Goal: Task Accomplishment & Management: Use online tool/utility

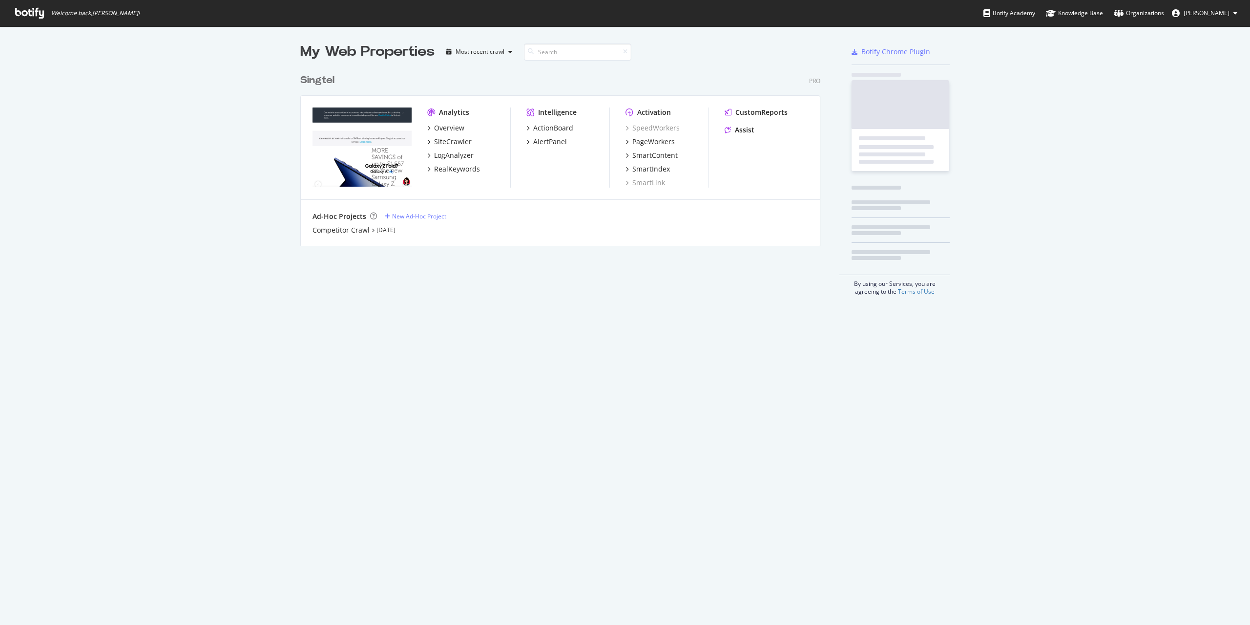
scroll to position [177, 521]
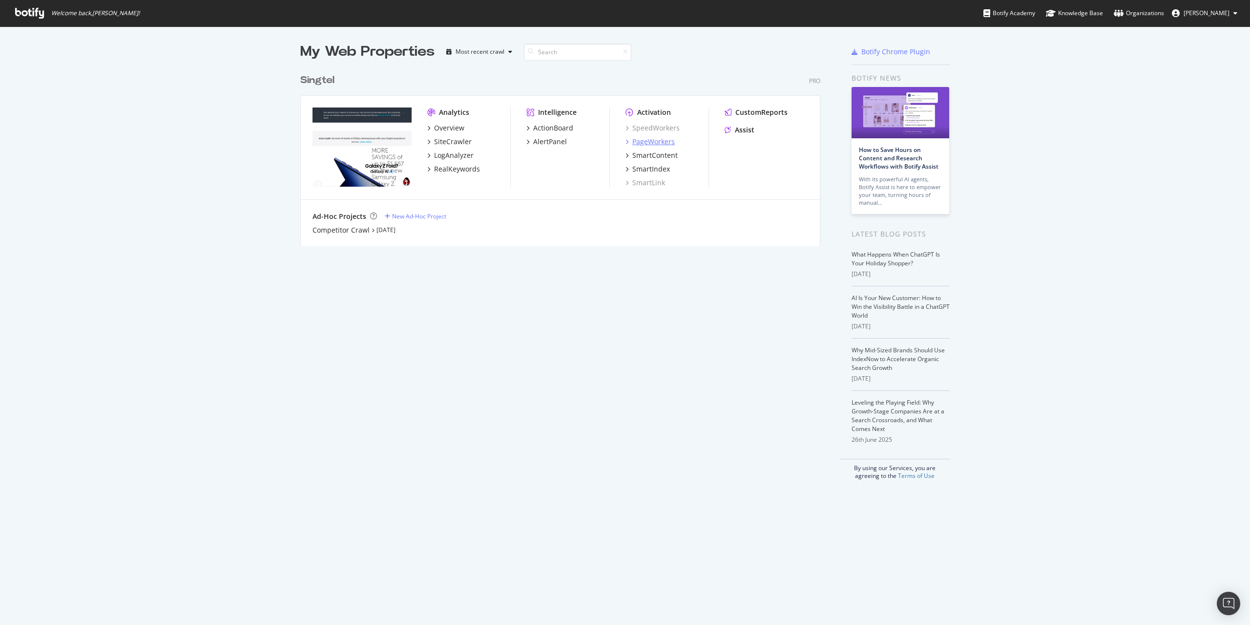
click at [650, 138] on div "PageWorkers" at bounding box center [654, 142] width 42 height 10
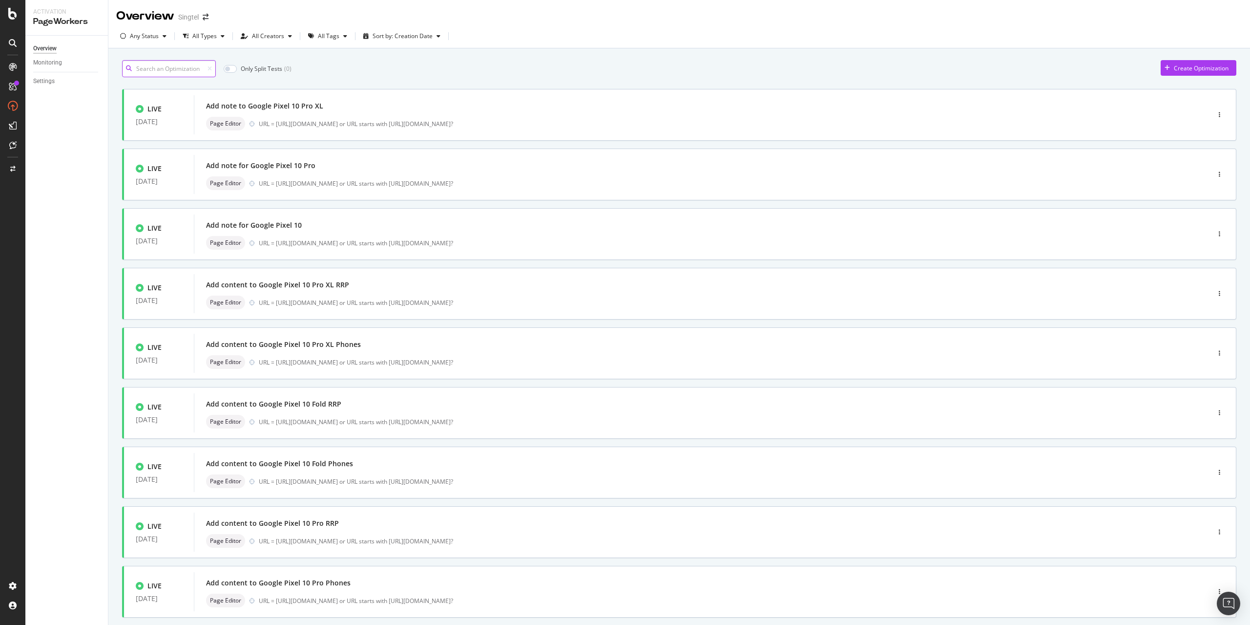
click at [186, 64] on input at bounding box center [169, 68] width 94 height 17
click at [548, 122] on div "URL = [URL][DOMAIN_NAME] or URL starts with [URL][DOMAIN_NAME]?" at bounding box center [714, 124] width 910 height 8
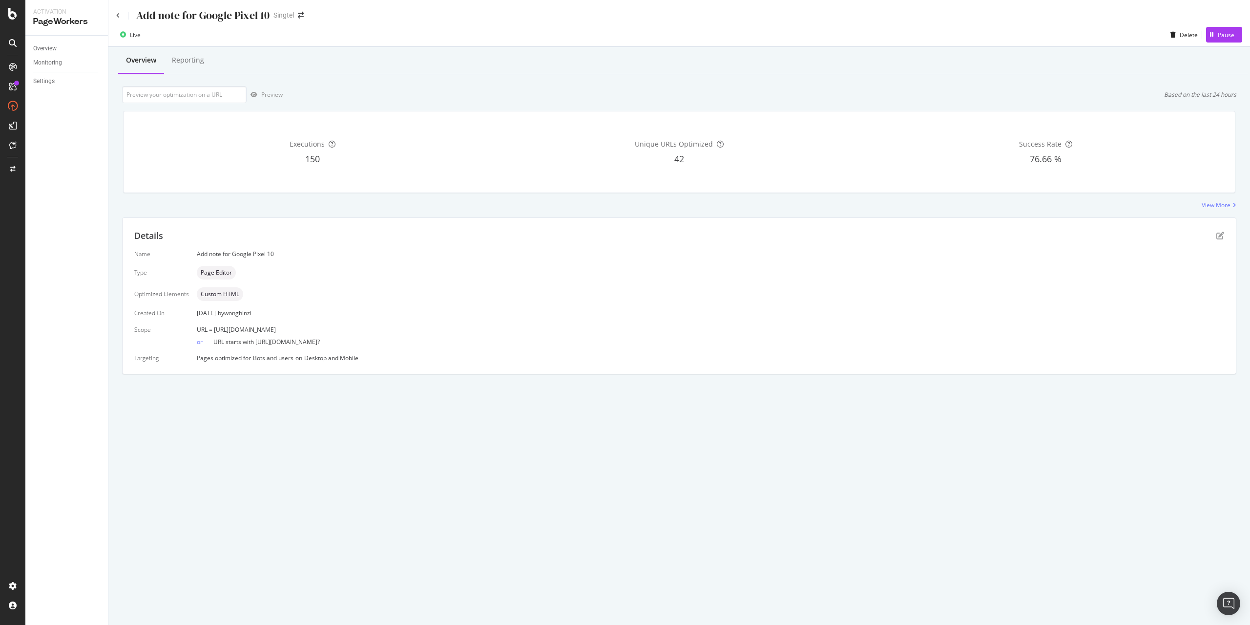
drag, startPoint x: 214, startPoint y: 331, endPoint x: 403, endPoint y: 330, distance: 189.5
click at [403, 330] on div "URL = [URL][DOMAIN_NAME]" at bounding box center [711, 329] width 1028 height 8
copy span "[URL][DOMAIN_NAME]"
click at [1218, 233] on icon "pen-to-square" at bounding box center [1221, 236] width 8 height 8
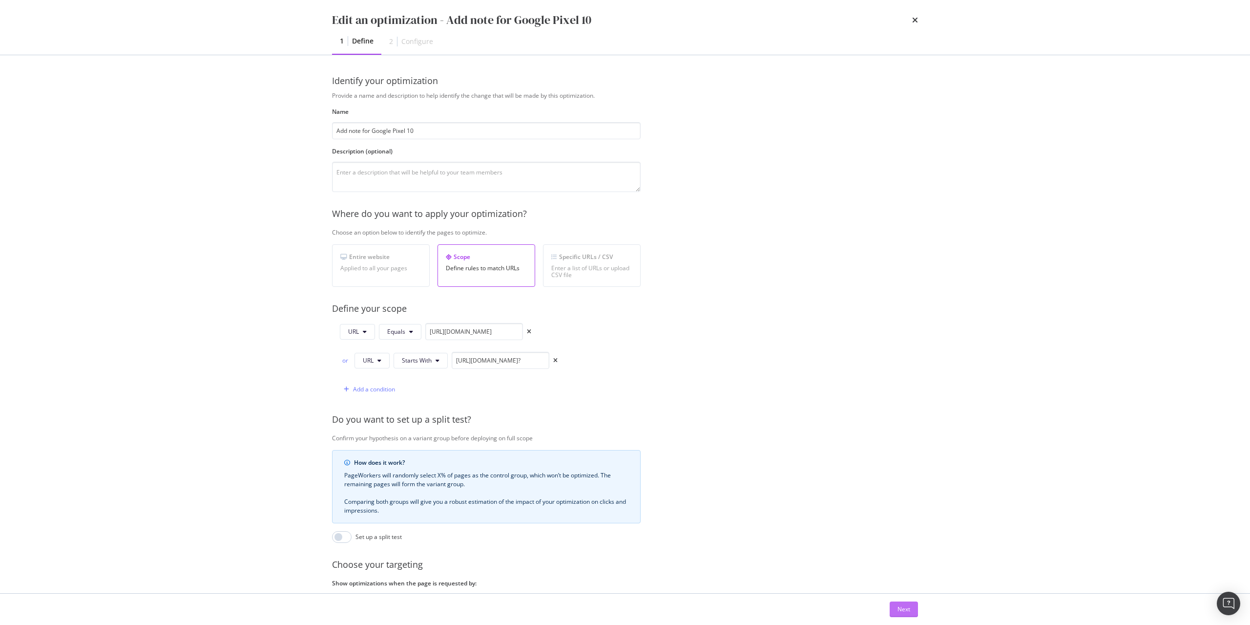
click at [900, 610] on div "Next" at bounding box center [904, 609] width 13 height 8
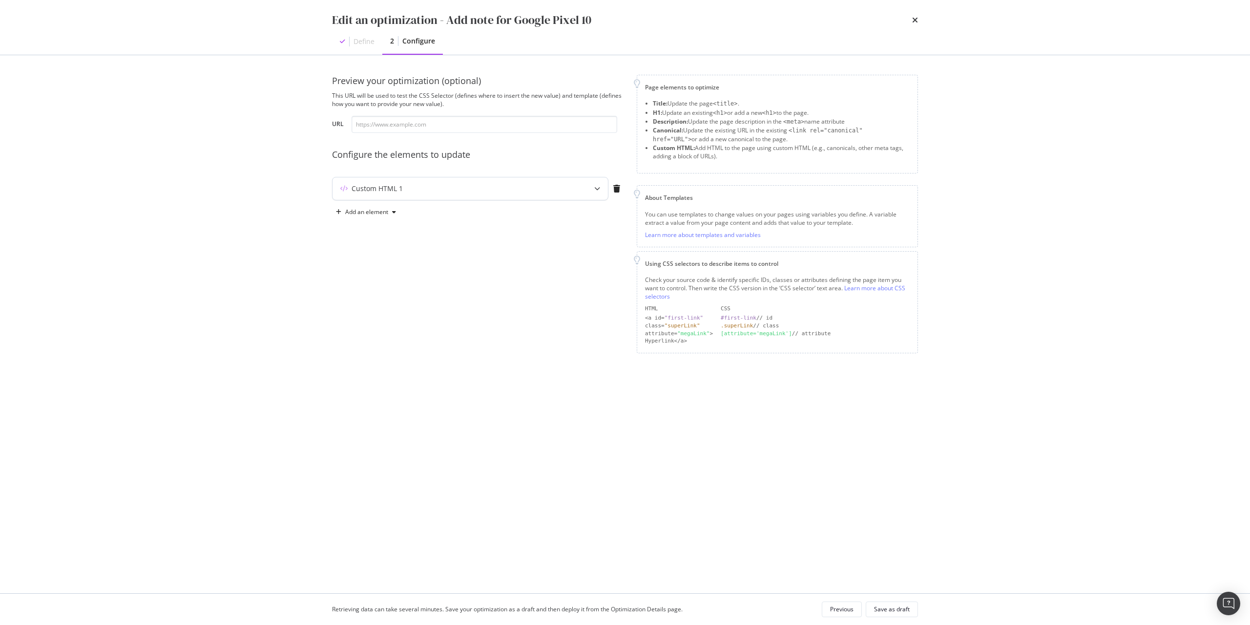
click at [456, 191] on div "Custom HTML 1" at bounding box center [451, 189] width 237 height 10
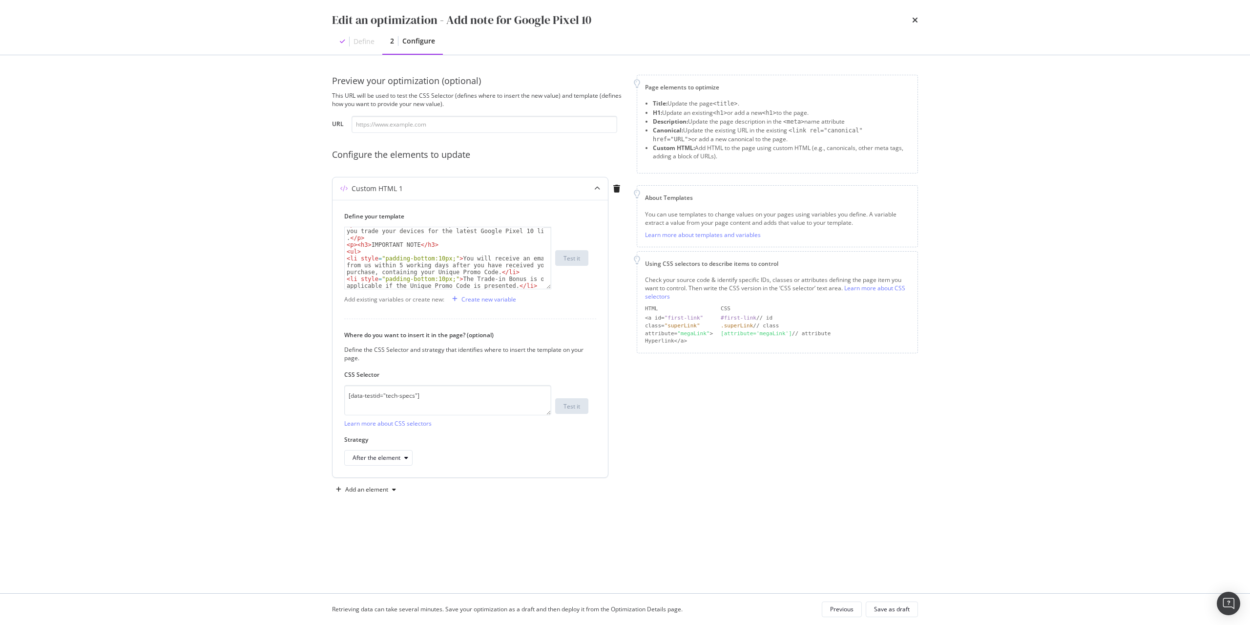
scroll to position [20, 0]
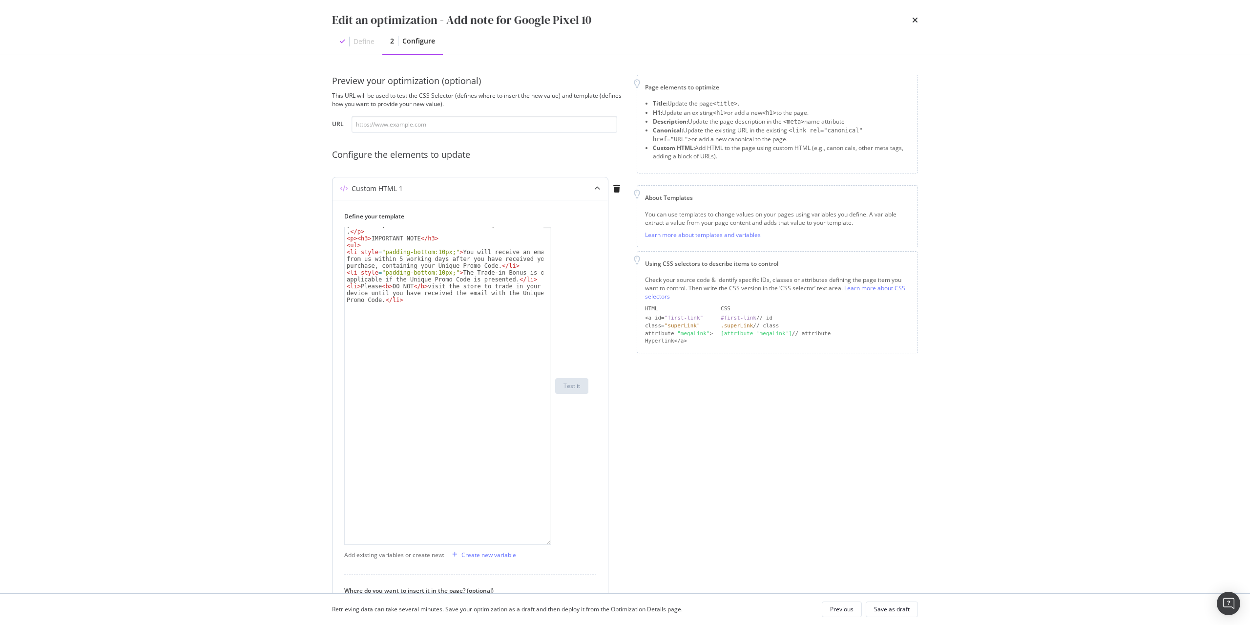
drag, startPoint x: 550, startPoint y: 286, endPoint x: 543, endPoint y: 543, distance: 256.5
click at [543, 543] on div "< p > Lock in a $100 bonus on top of your trade-in value when you trade your de…" at bounding box center [447, 386] width 207 height 318
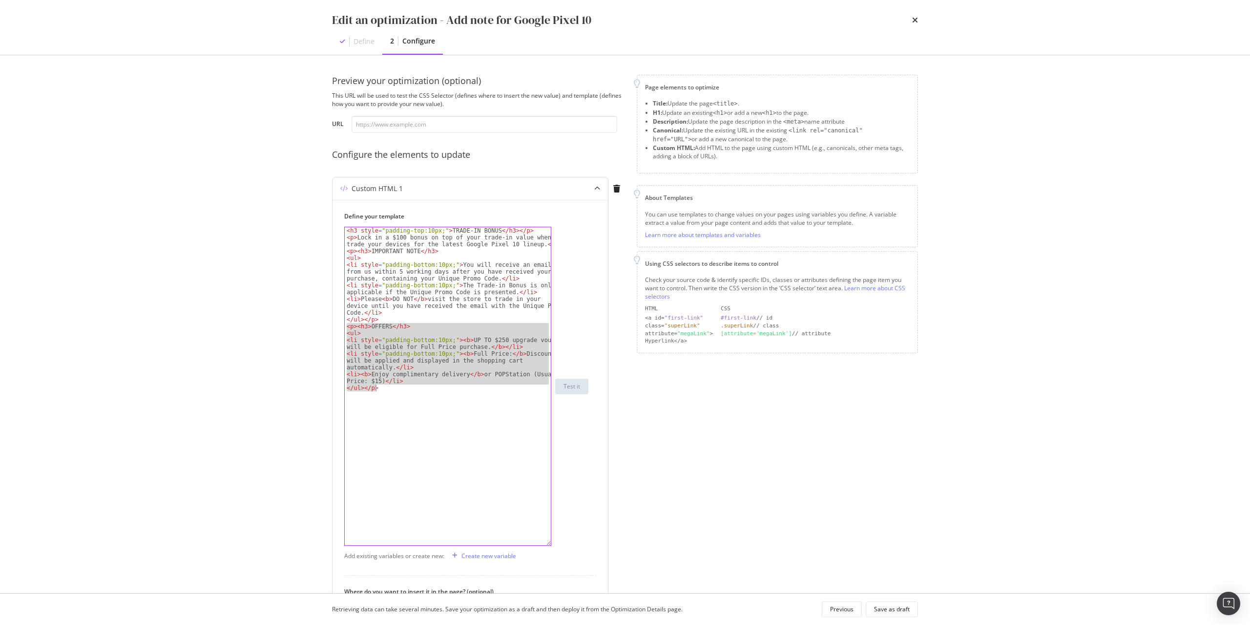
drag, startPoint x: 347, startPoint y: 328, endPoint x: 441, endPoint y: 404, distance: 120.9
click at [441, 404] on div "< h3 style = "padding-top:10px;" > TRADE-IN BONUS </ h3 > </ p > < p > Lock in …" at bounding box center [448, 393] width 206 height 332
click at [367, 257] on div "< h3 style = "padding-top:10px;" > TRADE-IN BONUS </ h3 > </ p > < p > Lock in …" at bounding box center [448, 393] width 206 height 332
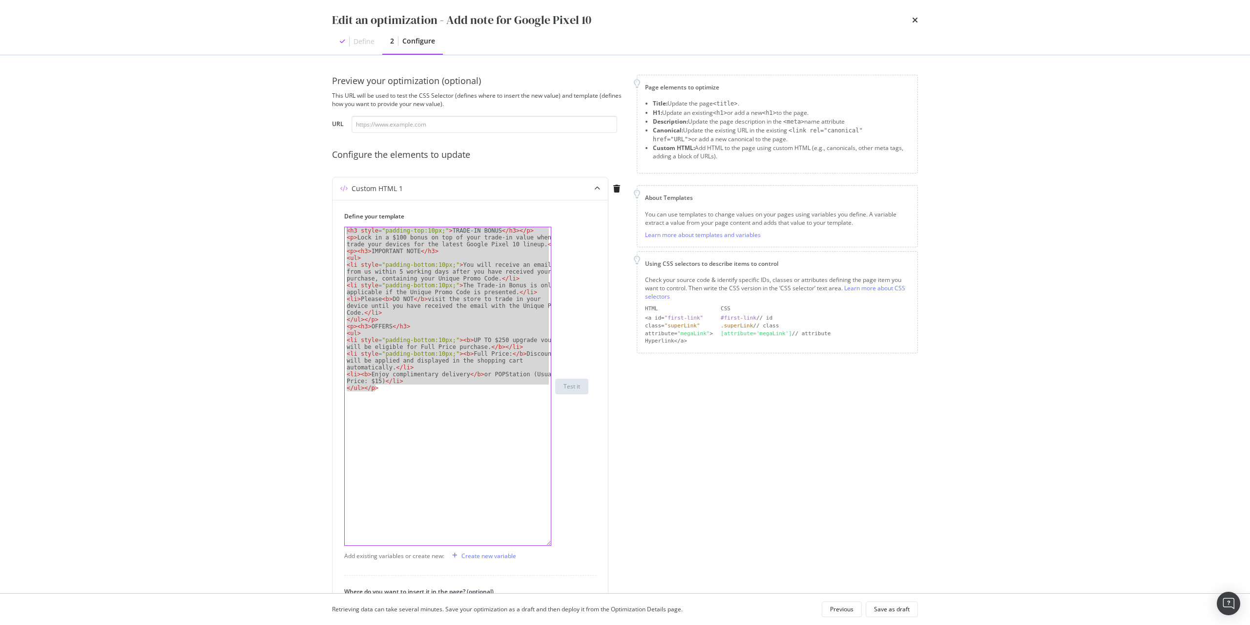
drag, startPoint x: 401, startPoint y: 392, endPoint x: 290, endPoint y: 203, distance: 219.2
click at [290, 203] on div "Edit an optimization - Add note for Google Pixel 10 Define 2 Configure Preview …" at bounding box center [625, 312] width 1250 height 625
click at [421, 419] on div "< h3 style = "padding-top:10px;" > TRADE-IN BONUS </ h3 > </ p > < p > Lock in …" at bounding box center [448, 386] width 206 height 318
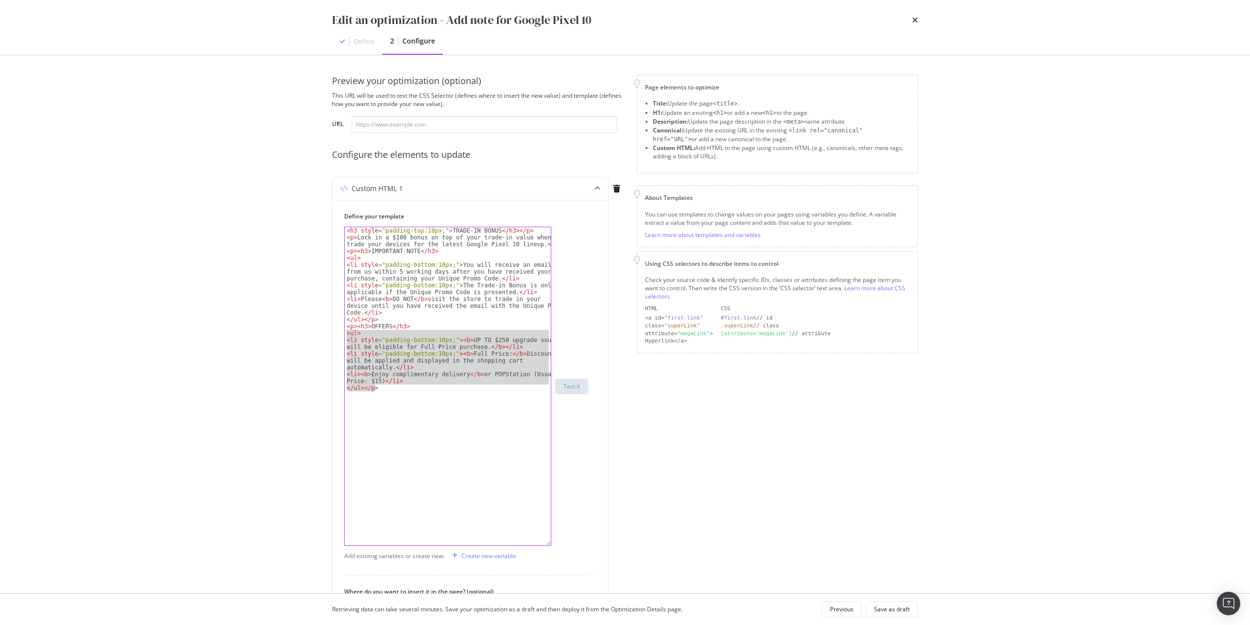
drag, startPoint x: 387, startPoint y: 396, endPoint x: 331, endPoint y: 333, distance: 84.4
click at [331, 333] on div "Preview your optimization (optional) This URL will be used to test the CSS Sele…" at bounding box center [625, 324] width 625 height 538
click at [414, 418] on div "< h3 style = "padding-top:10px;" > TRADE-IN BONUS </ h3 > </ p > < p > Lock in …" at bounding box center [448, 386] width 206 height 318
drag, startPoint x: 400, startPoint y: 399, endPoint x: 325, endPoint y: 326, distance: 104.3
click at [325, 326] on div "Preview your optimization (optional) This URL will be used to test the CSS Sele…" at bounding box center [625, 324] width 625 height 538
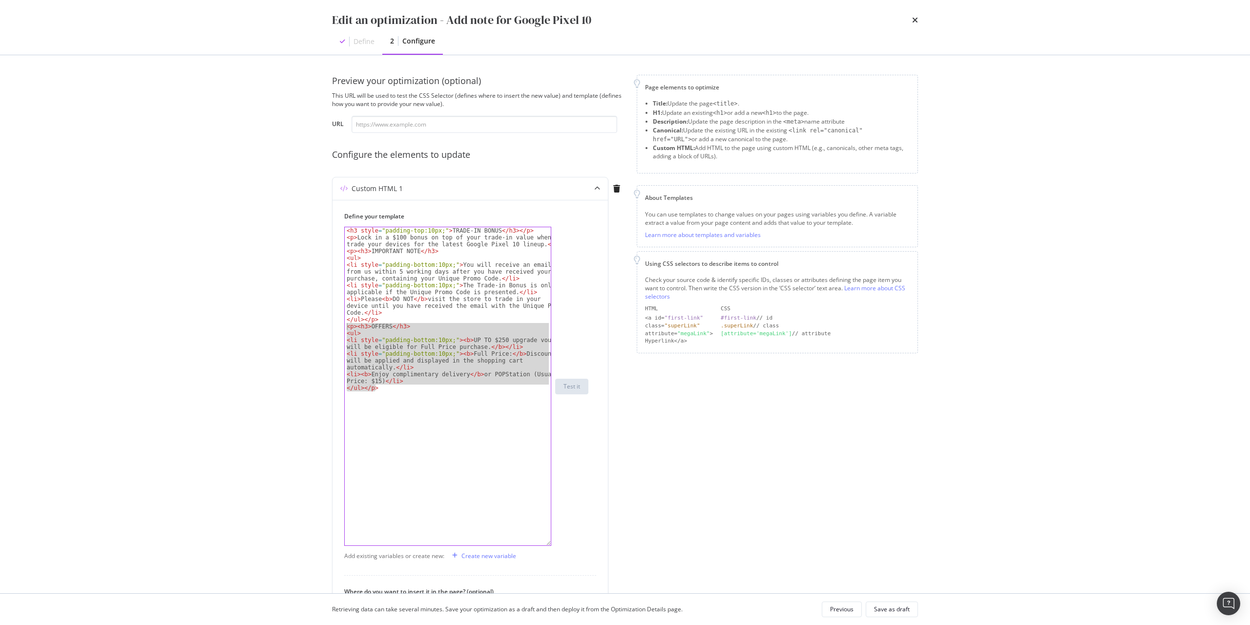
type textarea "<p><h3>OFFERS</h3> <ul>"
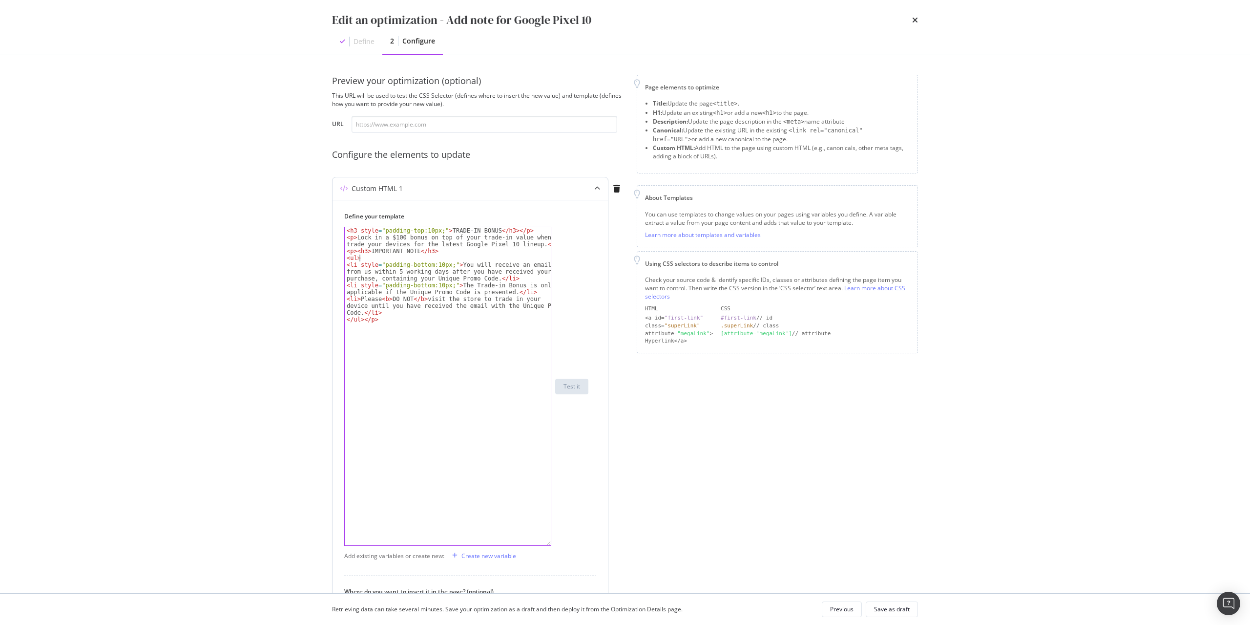
click at [366, 257] on div "< h3 style = "padding-top:10px;" > TRADE-IN BONUS </ h3 > </ p > < p > Lock in …" at bounding box center [448, 393] width 206 height 332
type textarea "<ul>"
paste textarea "</ul></p>"
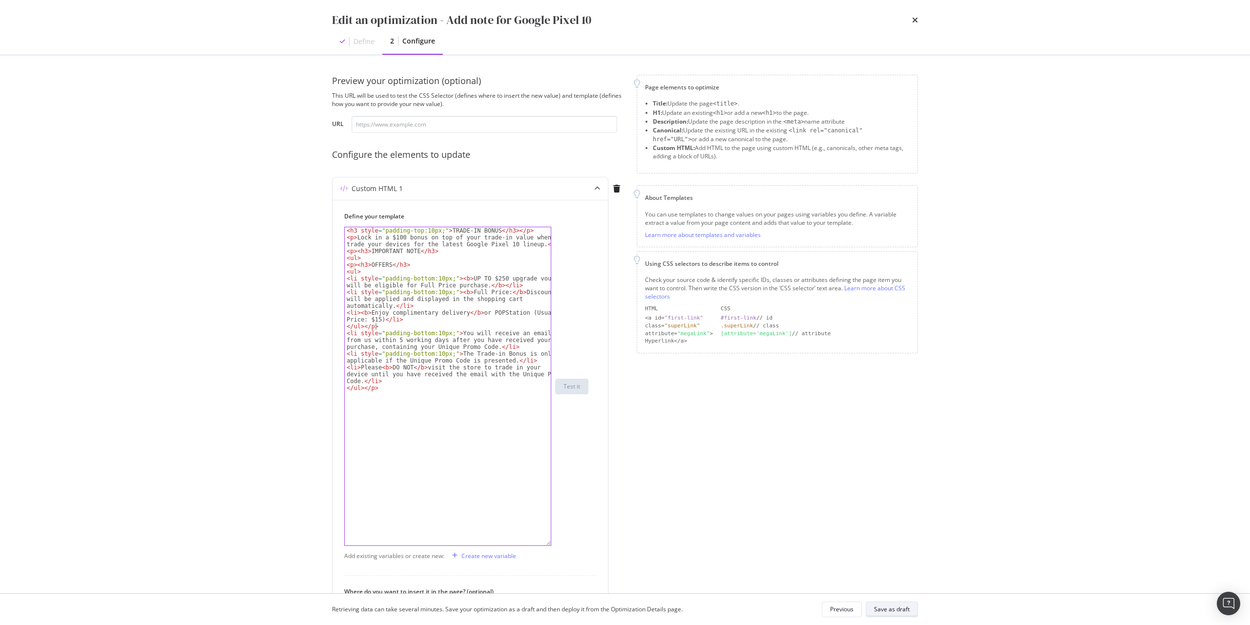
type textarea "</ul></p>"
click at [892, 609] on div "Save as draft" at bounding box center [892, 609] width 36 height 8
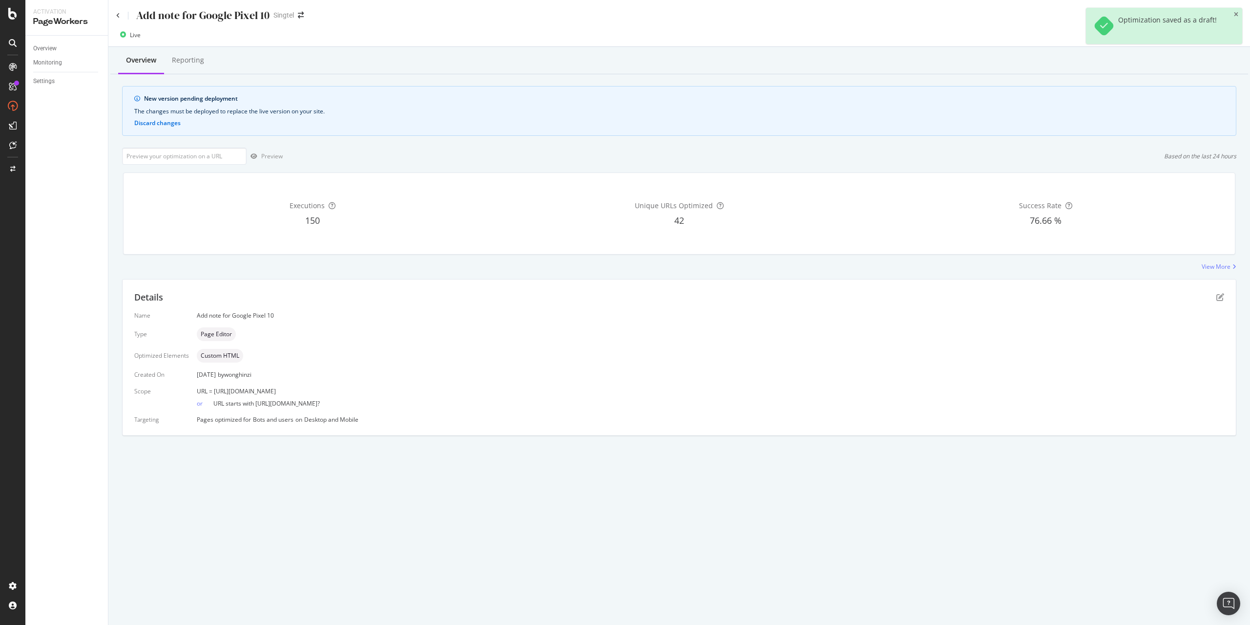
drag, startPoint x: 213, startPoint y: 389, endPoint x: 436, endPoint y: 391, distance: 223.2
click at [436, 391] on div "URL = [URL][DOMAIN_NAME]" at bounding box center [711, 391] width 1028 height 8
copy span "[URL][DOMAIN_NAME]"
click at [204, 157] on input "url" at bounding box center [184, 156] width 125 height 17
paste input "[URL][DOMAIN_NAME]"
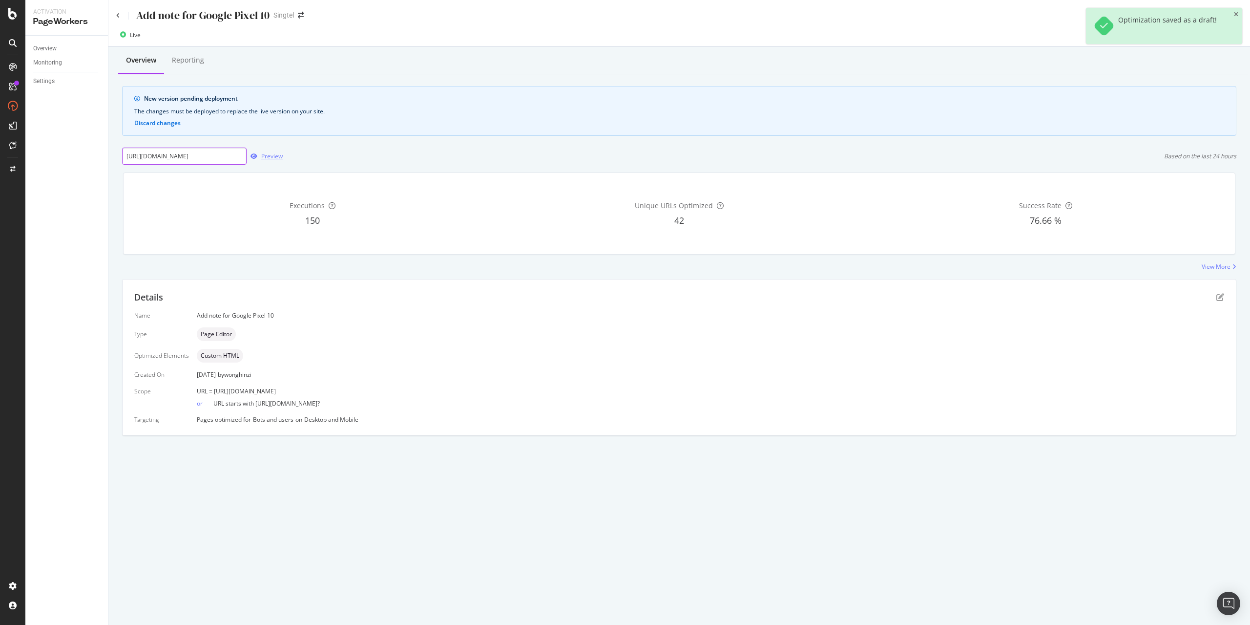
scroll to position [0, 64]
type input "[URL][DOMAIN_NAME]"
click at [275, 157] on div "Preview" at bounding box center [271, 156] width 21 height 8
click at [1224, 297] on icon "pen-to-square" at bounding box center [1221, 297] width 8 height 8
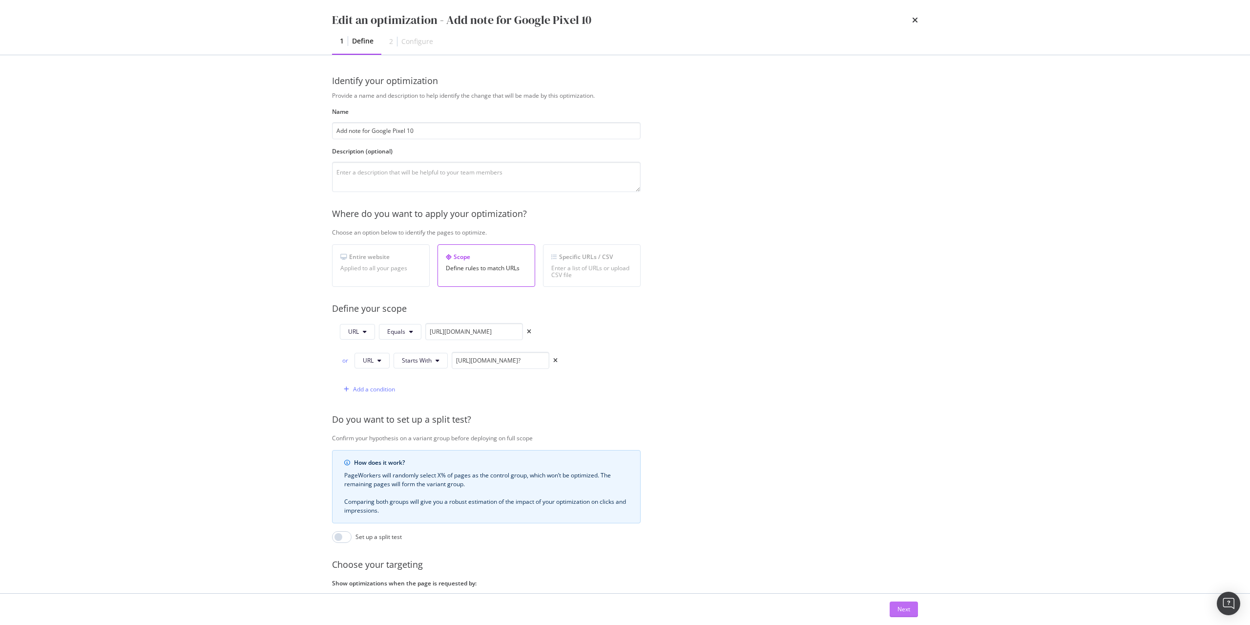
click at [899, 604] on div "Next" at bounding box center [904, 609] width 13 height 15
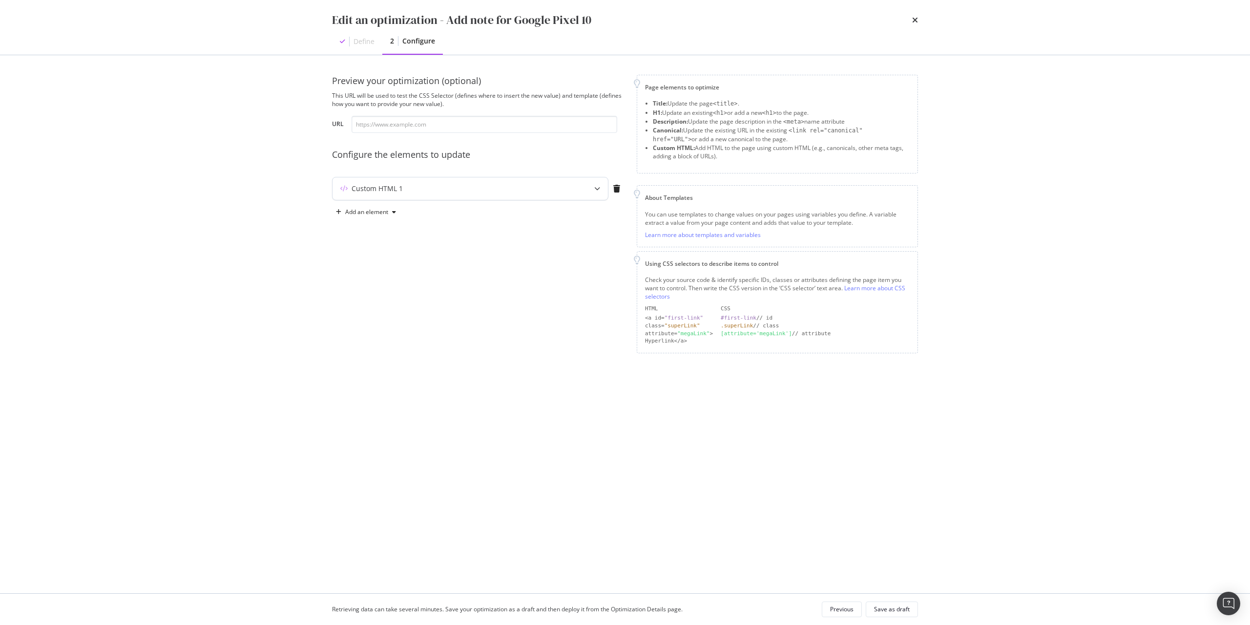
click at [448, 197] on div "Custom HTML 1" at bounding box center [470, 188] width 275 height 22
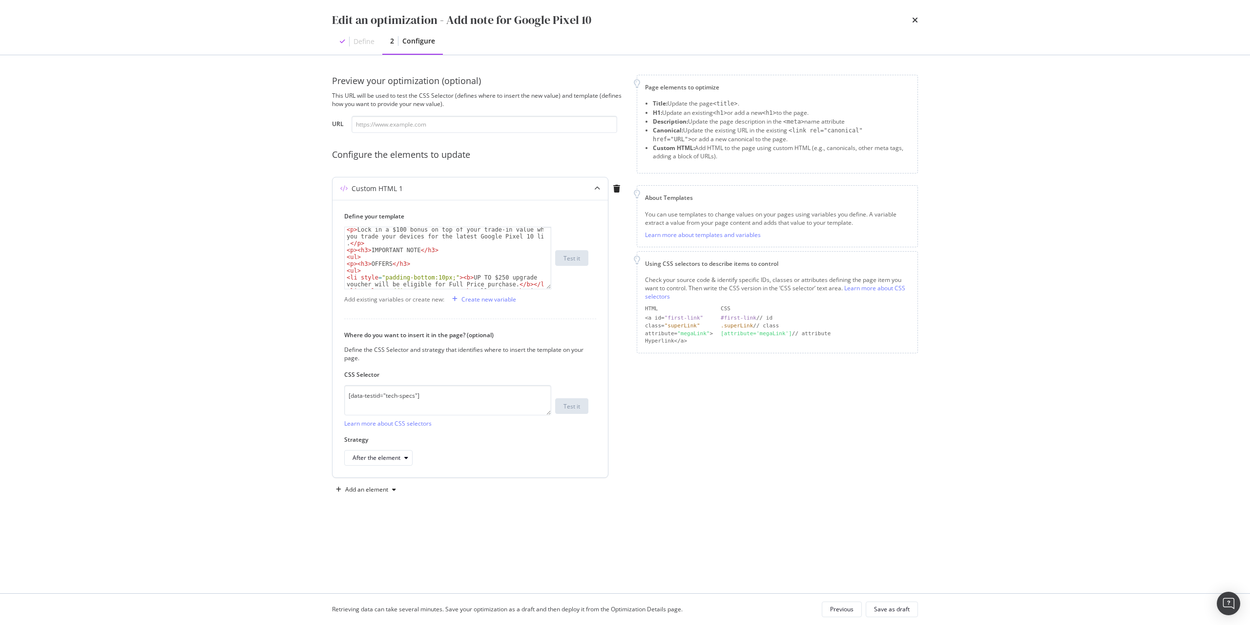
scroll to position [20, 0]
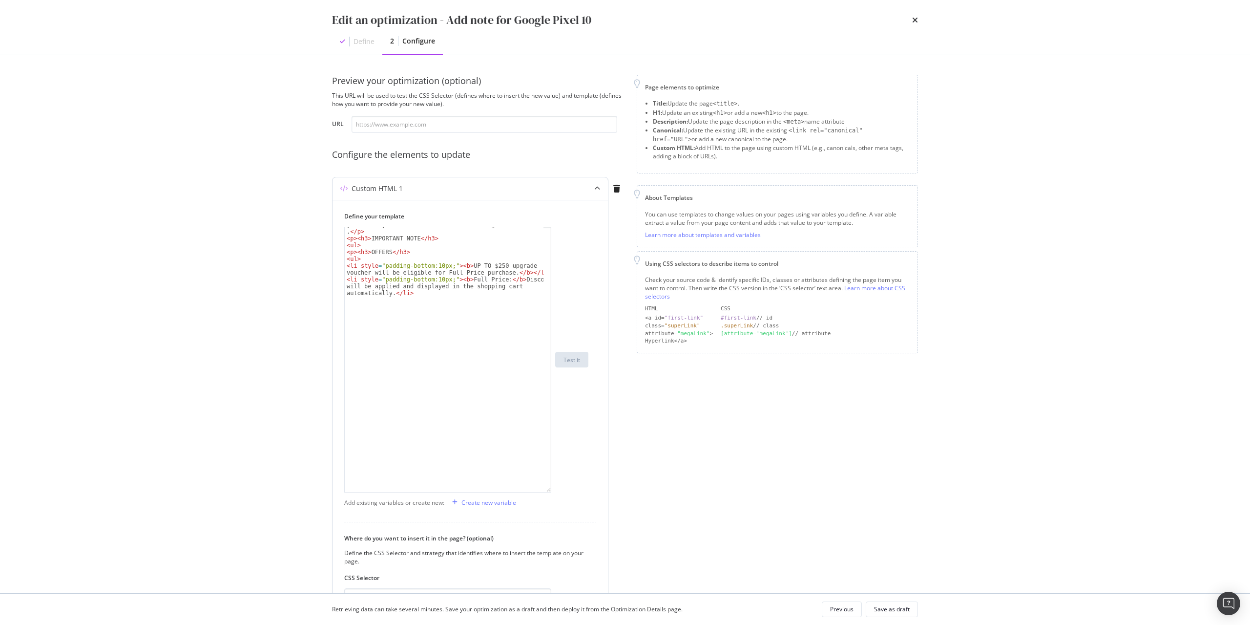
drag, startPoint x: 548, startPoint y: 287, endPoint x: 535, endPoint y: 490, distance: 204.1
click at [535, 490] on div "< p > Lock in a $100 bonus on top of your trade-in value when you trade your de…" at bounding box center [447, 360] width 207 height 266
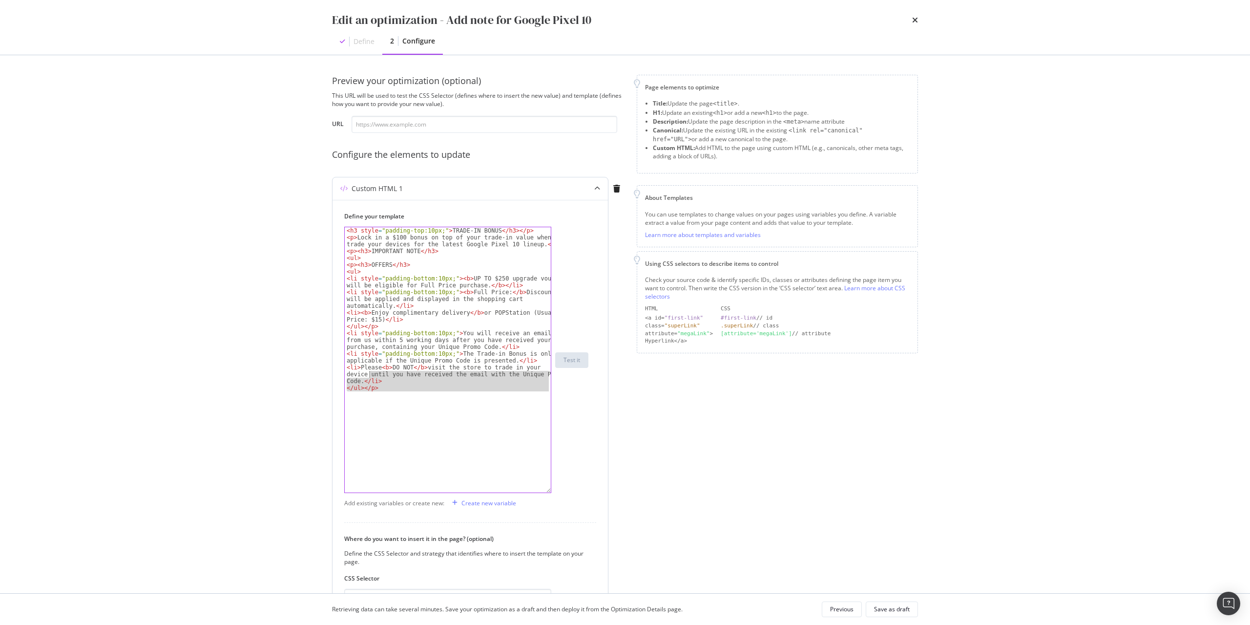
drag, startPoint x: 393, startPoint y: 393, endPoint x: 369, endPoint y: 377, distance: 29.0
click at [369, 377] on div "< h3 style = "padding-top:10px;" > TRADE-IN BONUS </ h3 > </ p > < p > Lock in …" at bounding box center [448, 366] width 206 height 279
type textarea "<li>Please <b>DO NOT</b> visit the store to trade in your device until you have…"
click at [350, 416] on div "< h3 style = "padding-top:10px;" > TRADE-IN BONUS </ h3 > </ p > < p > Lock in …" at bounding box center [448, 359] width 206 height 265
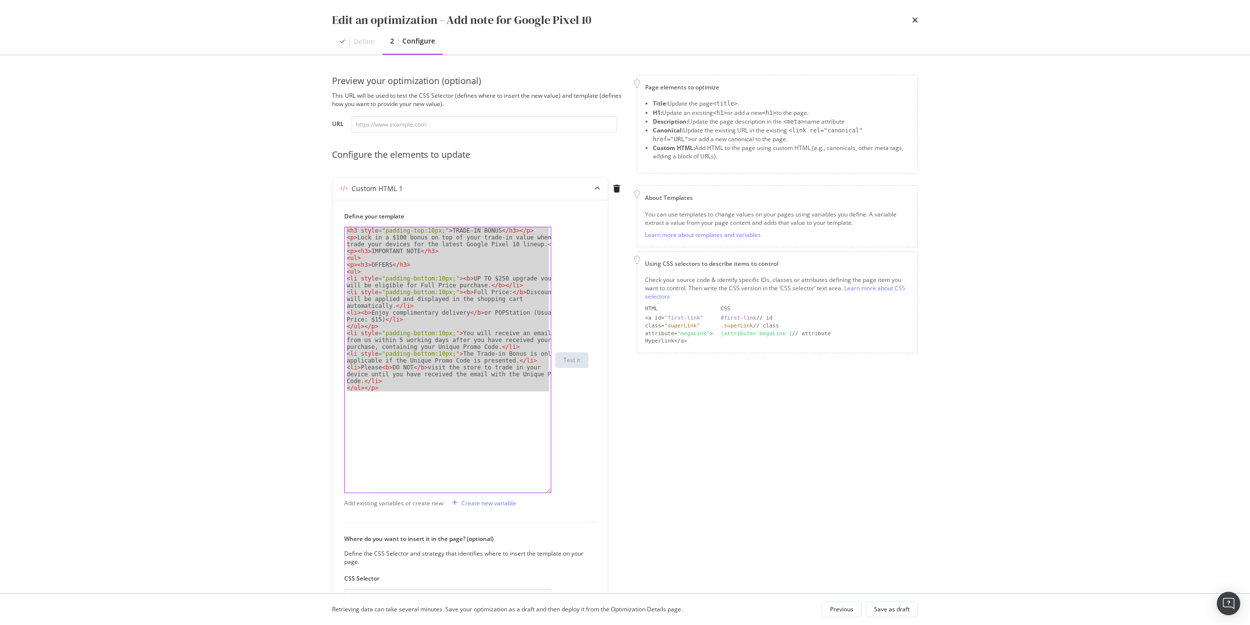
drag, startPoint x: 397, startPoint y: 393, endPoint x: 191, endPoint y: 108, distance: 351.3
click at [191, 108] on div "Edit an optimization - Add note for Google Pixel 10 Define 2 Configure Preview …" at bounding box center [625, 312] width 1250 height 625
paste textarea "/ul>"
drag, startPoint x: 415, startPoint y: 407, endPoint x: 193, endPoint y: 132, distance: 353.6
click at [193, 132] on div "Edit an optimization - Add note for Google Pixel 10 Define 2 Configure Preview …" at bounding box center [625, 312] width 1250 height 625
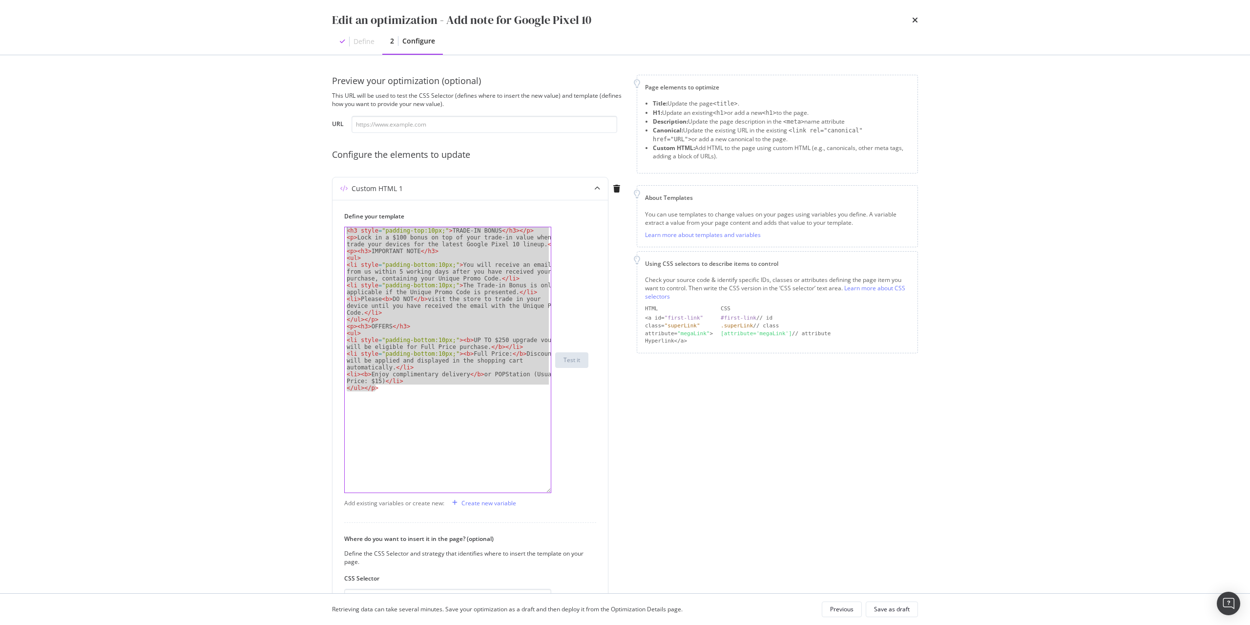
type textarea "<h3 style="padding-top:10px;">TRADE-IN BONUS</h3></p> <p>Lock in a $100 bonus o…"
paste textarea "Cursor at row 1"
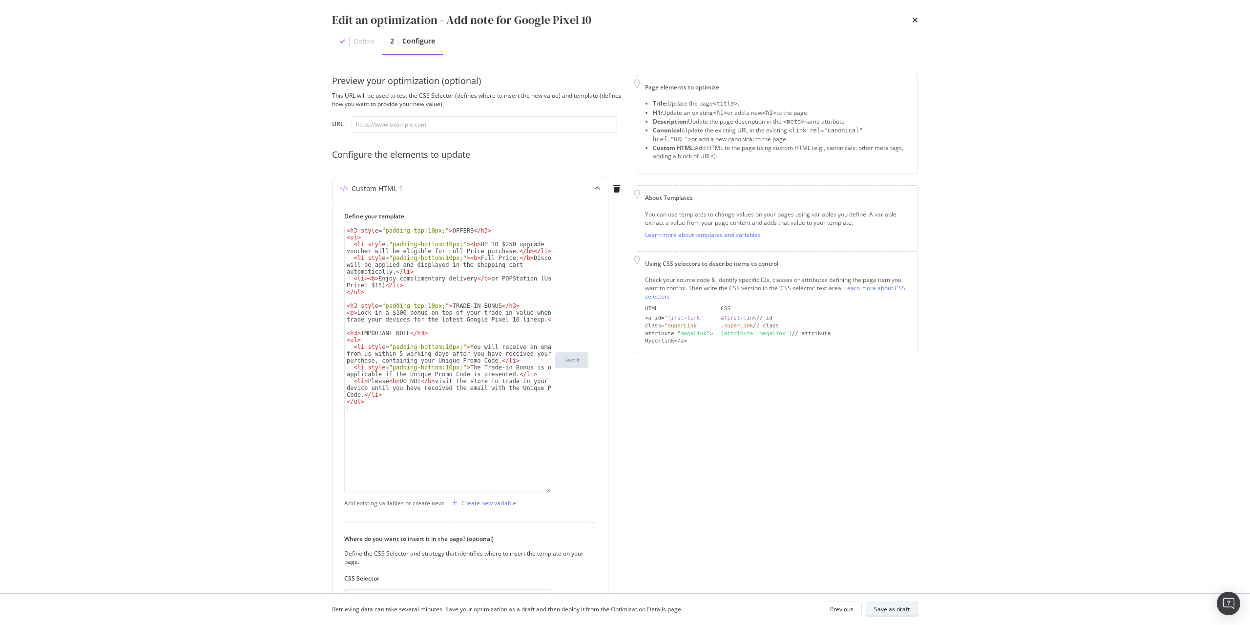
click at [897, 609] on div "Save as draft" at bounding box center [892, 609] width 36 height 8
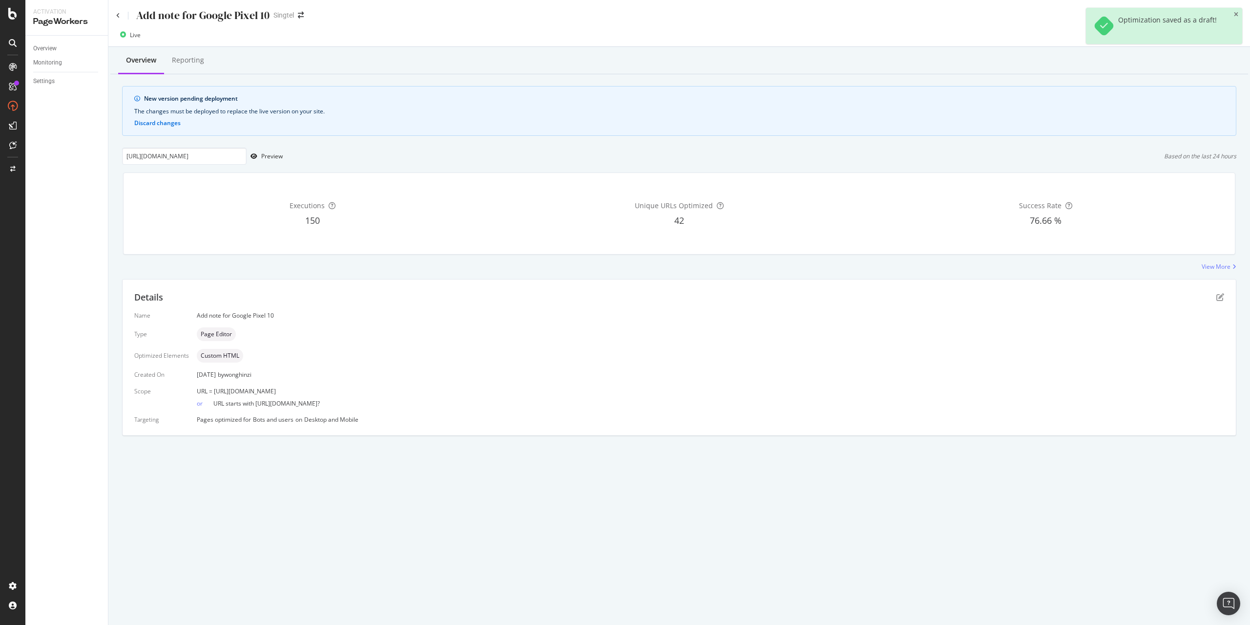
drag, startPoint x: 213, startPoint y: 392, endPoint x: 409, endPoint y: 386, distance: 196.5
click at [409, 386] on div "Name Add note for Google Pixel 10 Type Page Editor Optimized Elements Custom HT…" at bounding box center [679, 367] width 1090 height 112
copy span "[URL][DOMAIN_NAME]"
drag, startPoint x: 125, startPoint y: 159, endPoint x: 537, endPoint y: 163, distance: 412.3
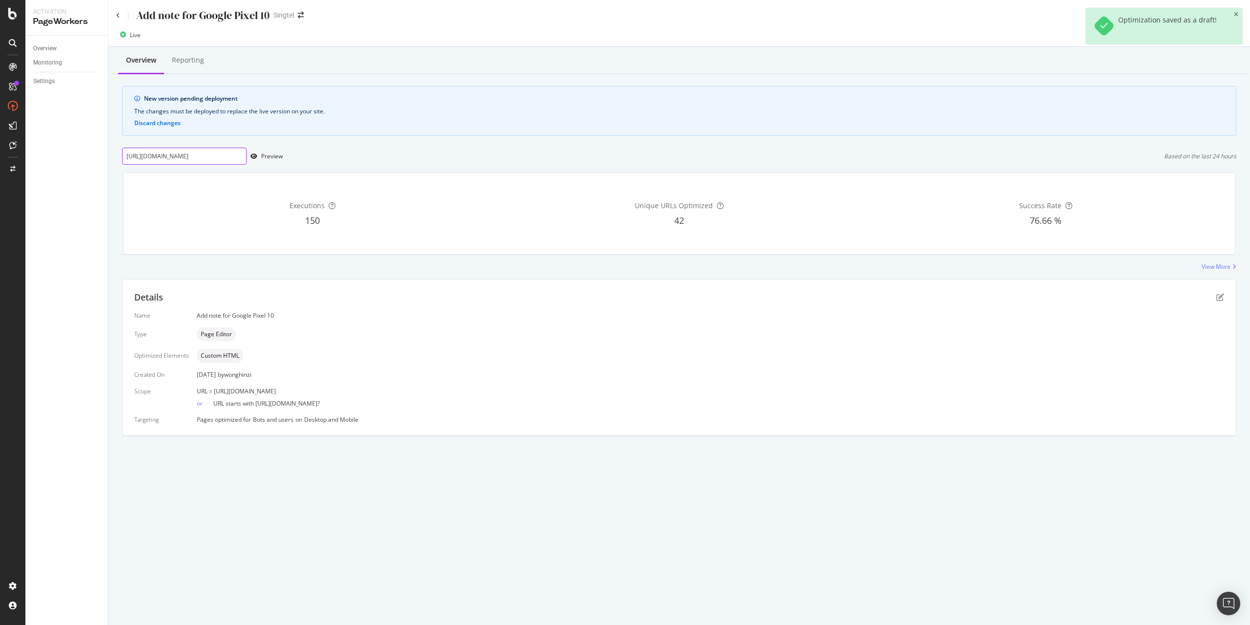
click at [537, 163] on div "[URL][DOMAIN_NAME] Preview Based on the last 24 hours" at bounding box center [679, 156] width 1115 height 17
paste input "[URL][DOMAIN_NAME]"
type input "[URL][DOMAIN_NAME]"
click at [272, 156] on div "Preview" at bounding box center [271, 156] width 21 height 8
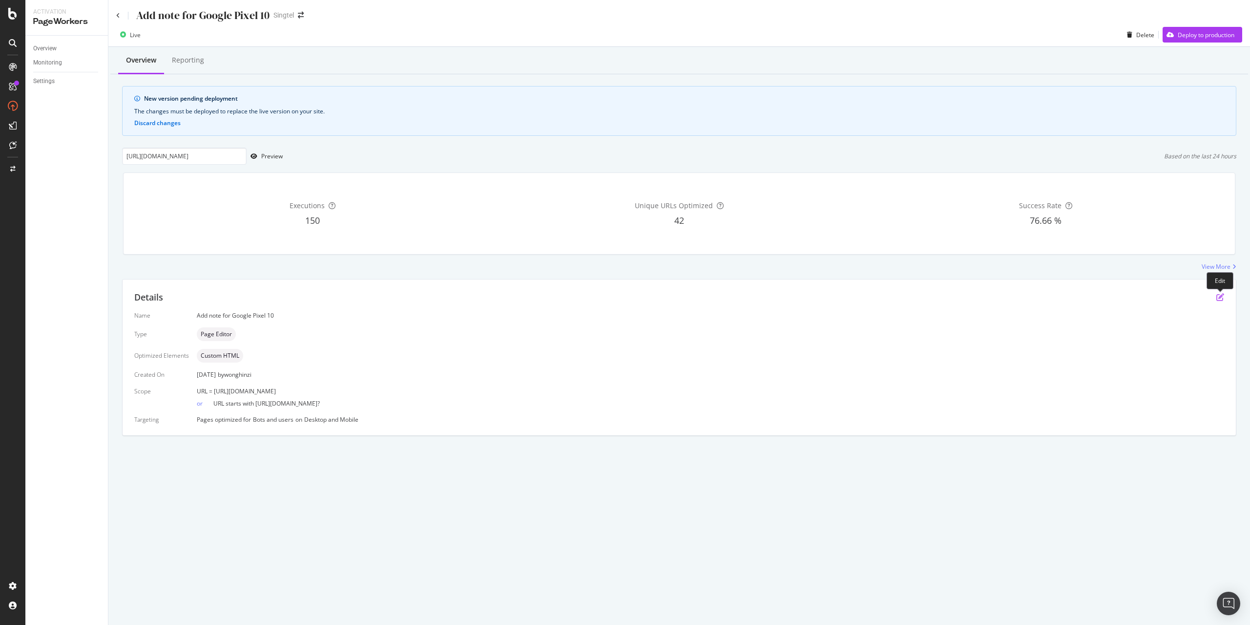
click at [1220, 295] on icon "pen-to-square" at bounding box center [1221, 297] width 8 height 8
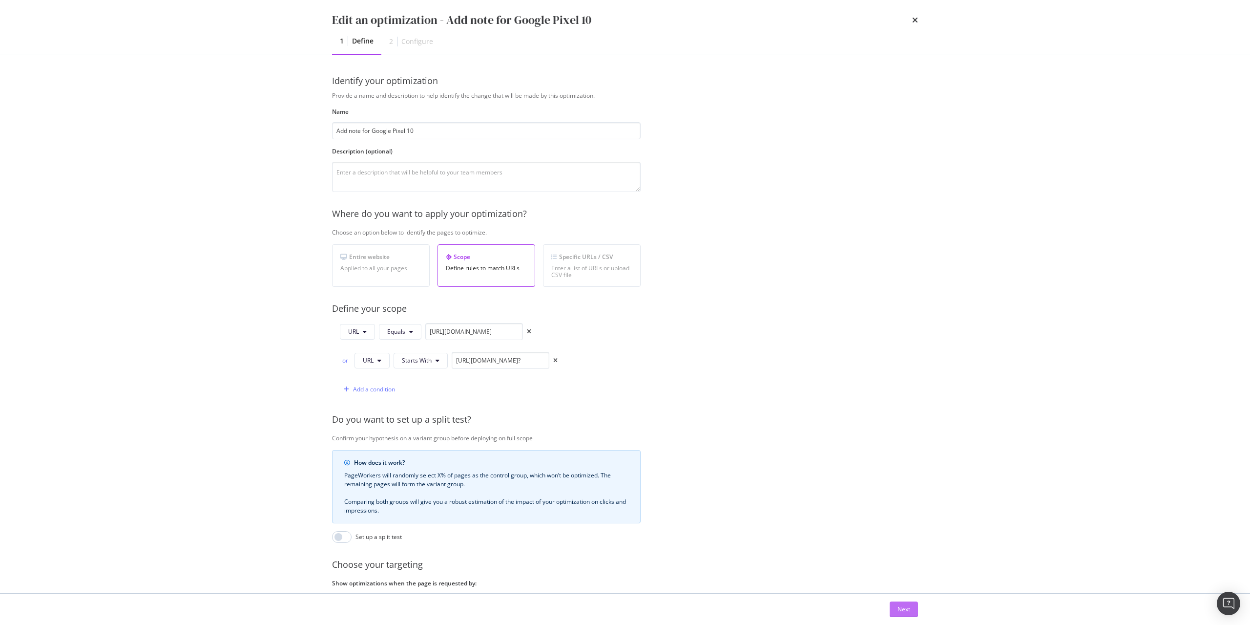
click at [913, 611] on button "Next" at bounding box center [904, 609] width 28 height 16
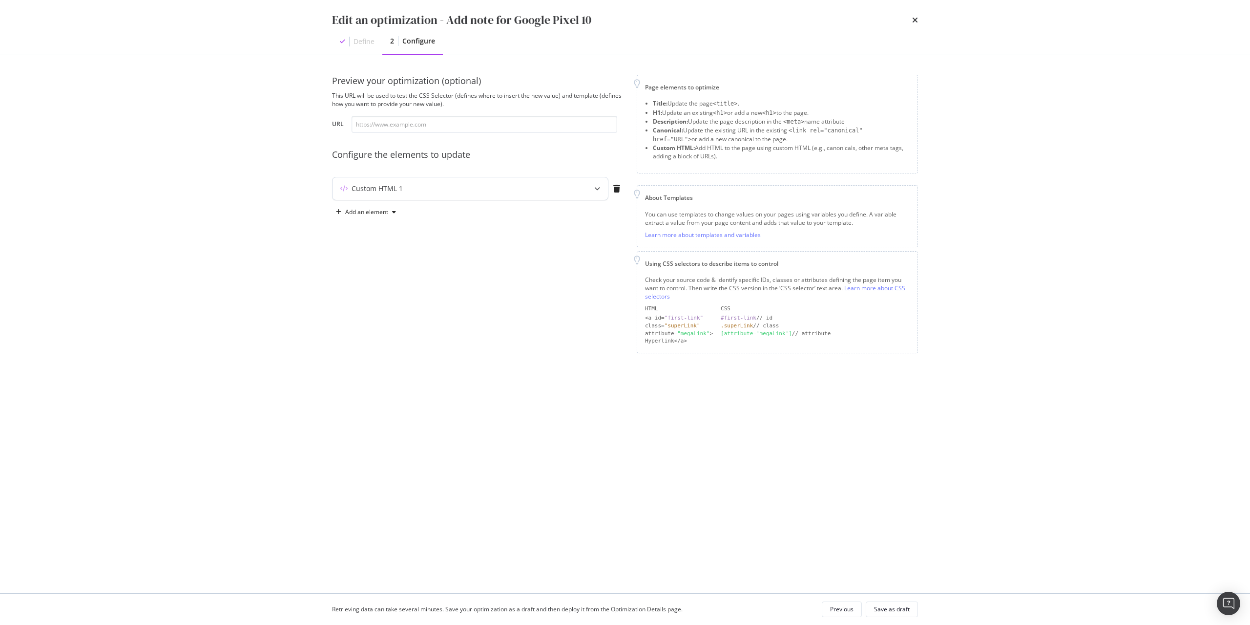
click at [493, 188] on div "Custom HTML 1" at bounding box center [451, 189] width 237 height 10
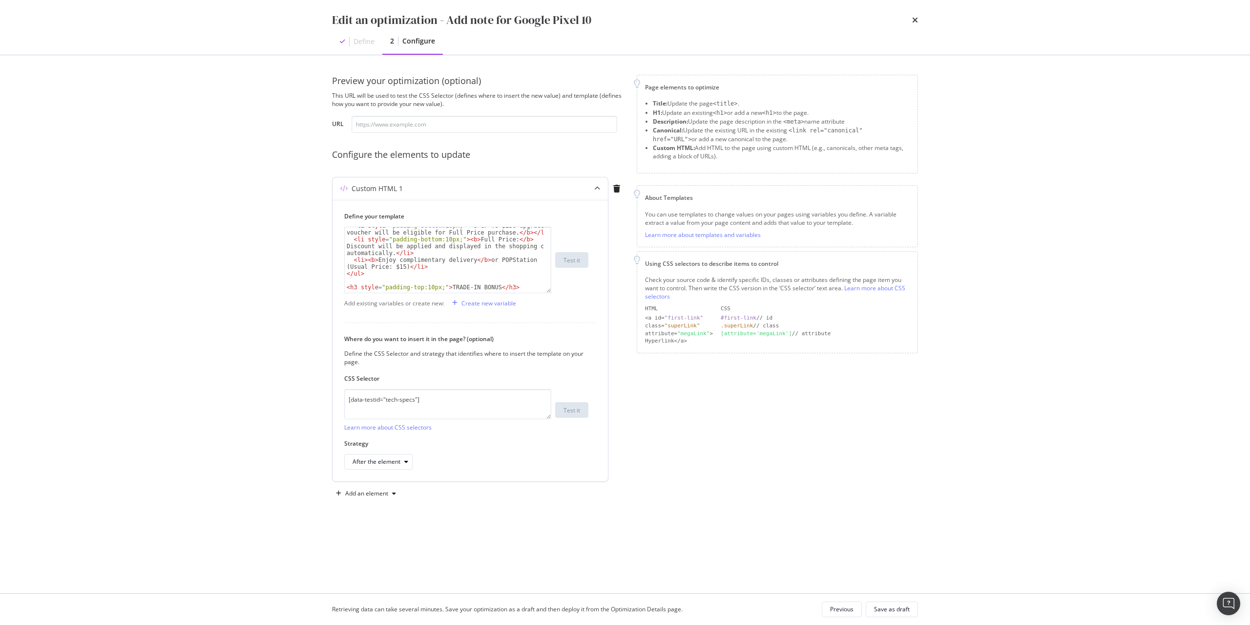
scroll to position [20, 0]
drag, startPoint x: 549, startPoint y: 286, endPoint x: 550, endPoint y: 558, distance: 272.6
click at [550, 558] on div "< li style = "padding-bottom:10px;" > < b > UP TO $250 upgrade voucher will be …" at bounding box center [447, 394] width 207 height 335
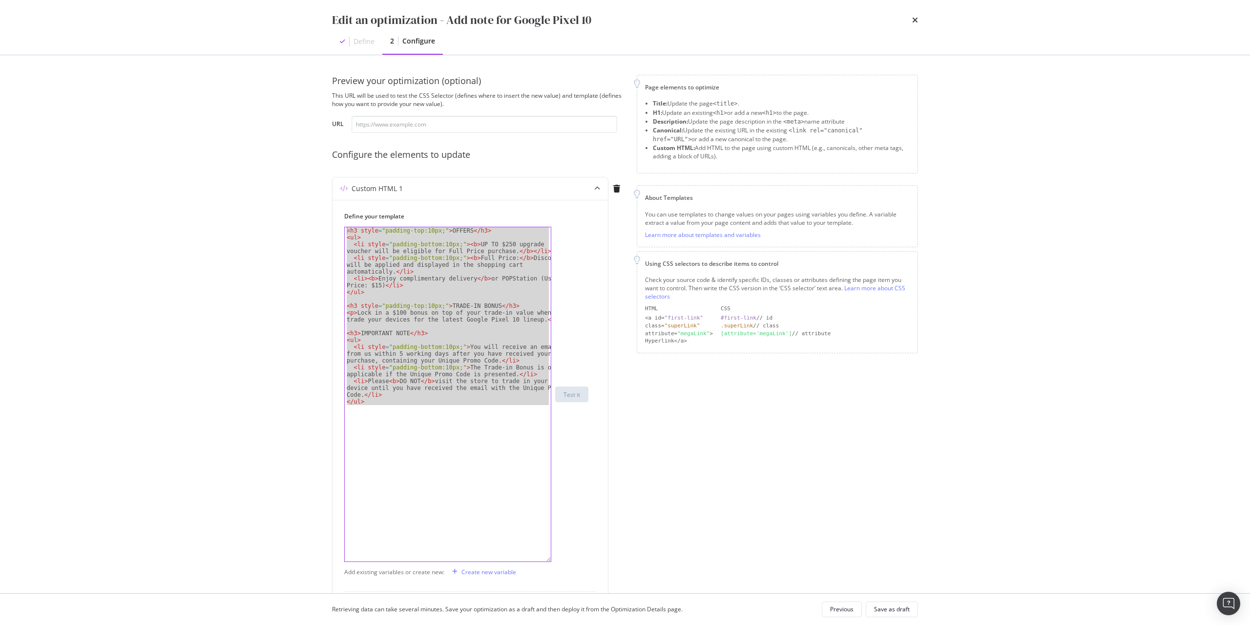
drag, startPoint x: 408, startPoint y: 406, endPoint x: 163, endPoint y: 96, distance: 395.8
click at [163, 96] on div "Edit an optimization - Add note for Google Pixel 10 Define 2 Configure Preview …" at bounding box center [625, 312] width 1250 height 625
type textarea "<h3 style="padding-top:10px;">OFFERS</h3> <ul>"
paste textarea "Cursor at row 1"
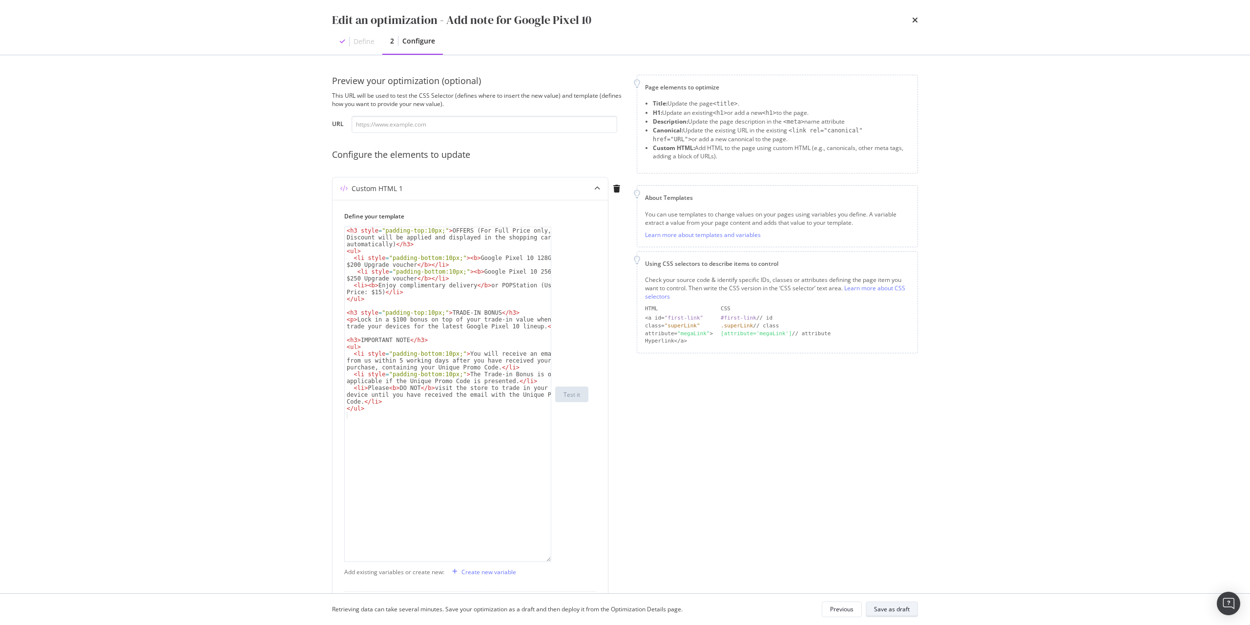
click at [897, 615] on div "Save as draft" at bounding box center [892, 609] width 36 height 14
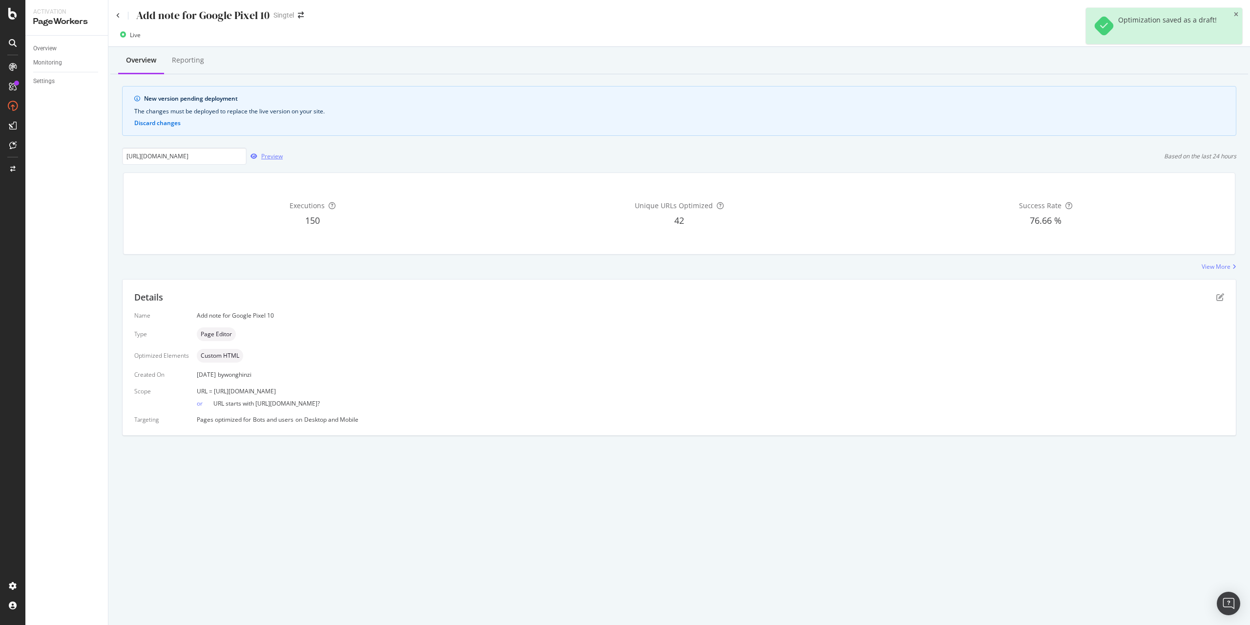
click at [275, 157] on div "Preview" at bounding box center [271, 156] width 21 height 8
click at [118, 15] on icon at bounding box center [118, 16] width 4 height 6
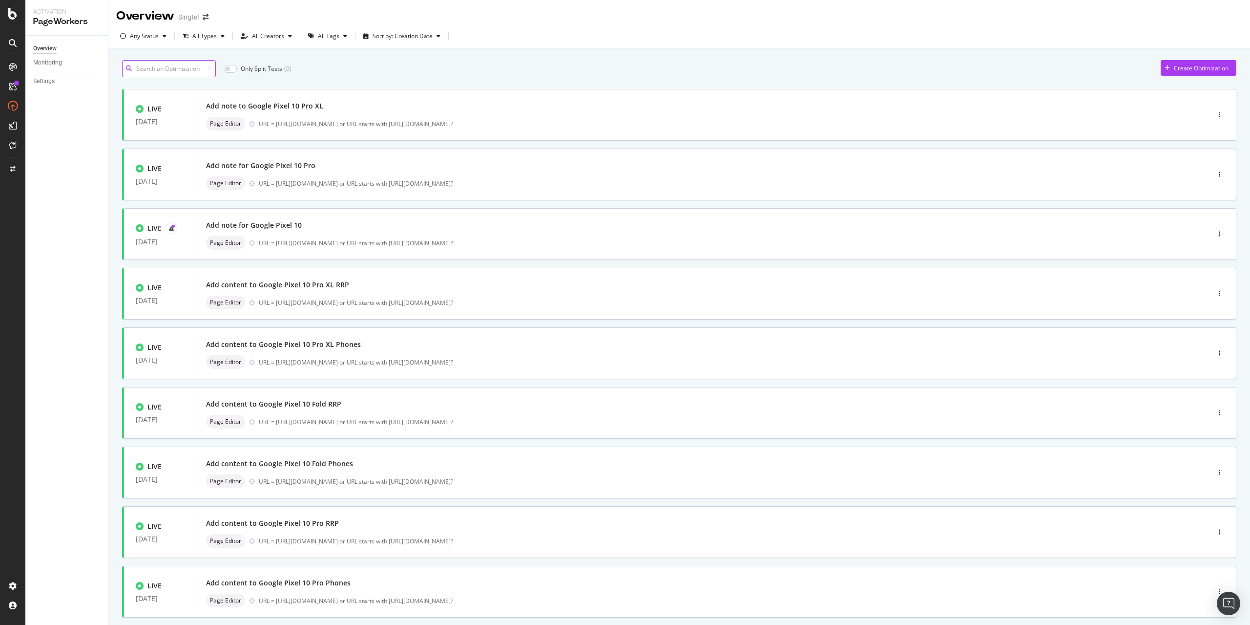
click at [154, 72] on input at bounding box center [169, 68] width 94 height 17
click at [310, 109] on div "Add note for Google Pixel 10 Pro" at bounding box center [260, 106] width 109 height 10
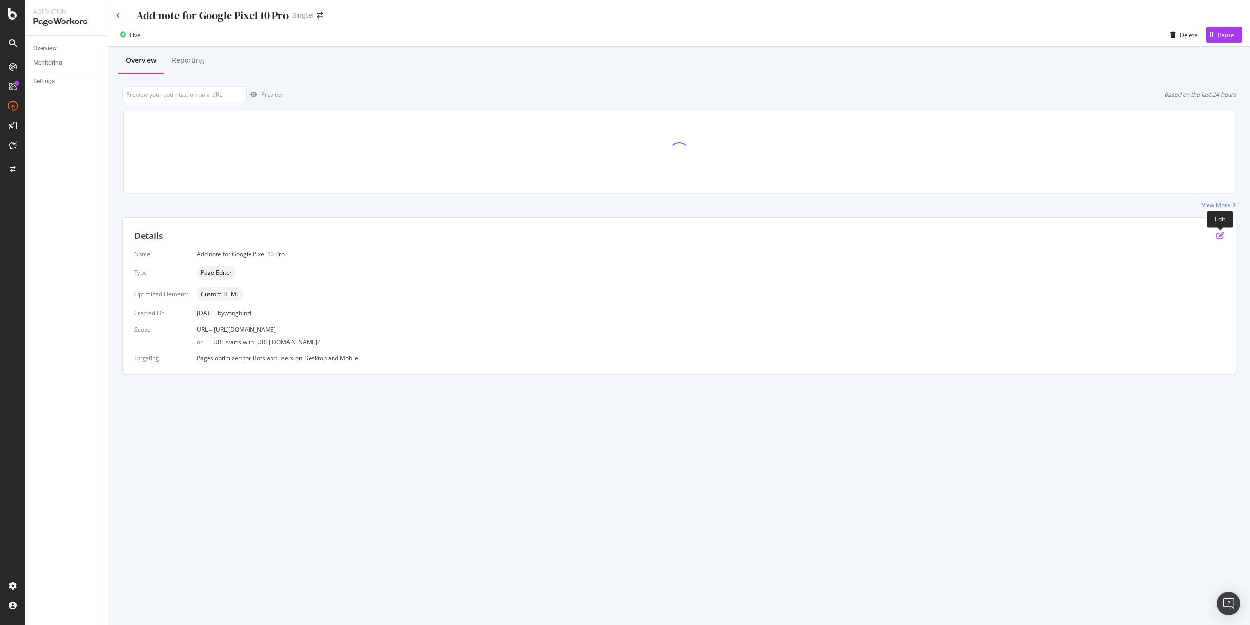
click at [1223, 235] on icon "pen-to-square" at bounding box center [1221, 236] width 8 height 8
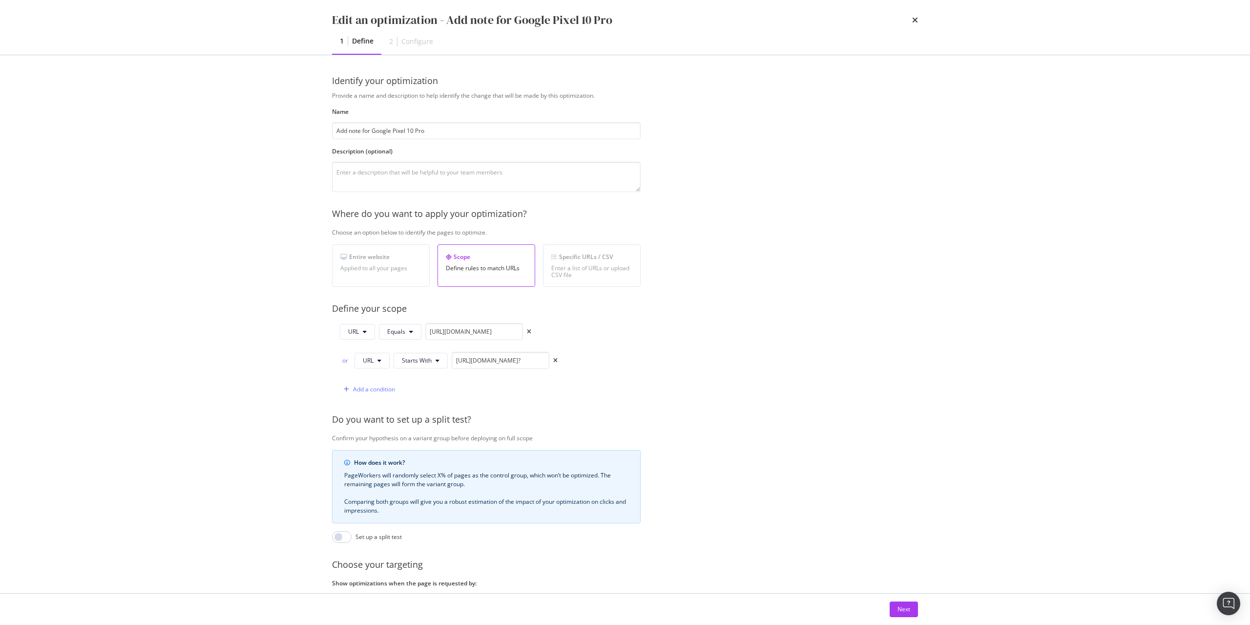
click at [919, 611] on div "Next" at bounding box center [625, 608] width 625 height 31
click at [914, 611] on button "Next" at bounding box center [904, 609] width 28 height 16
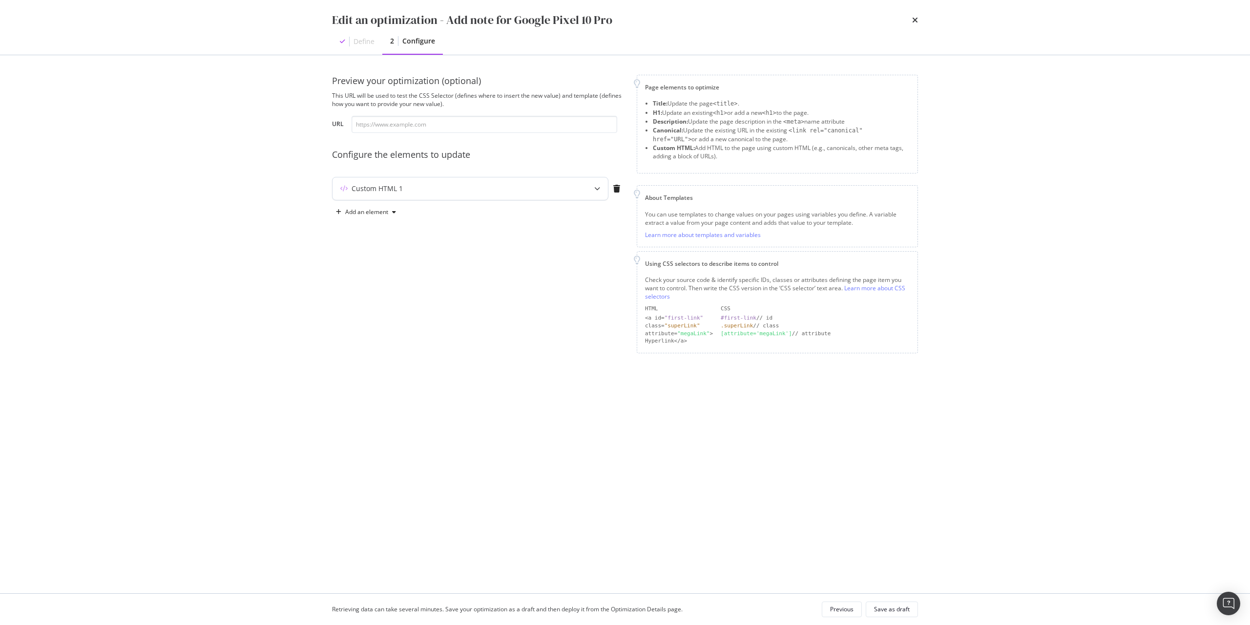
click at [590, 199] on div "modal" at bounding box center [597, 188] width 21 height 22
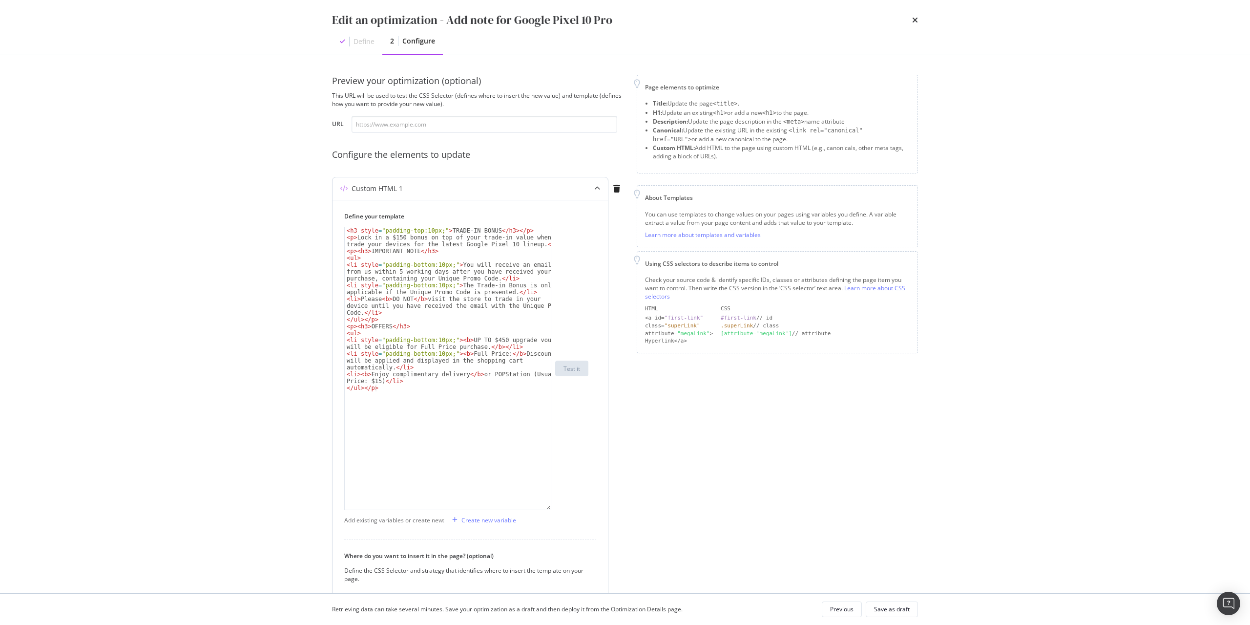
drag, startPoint x: 550, startPoint y: 287, endPoint x: 550, endPoint y: 508, distance: 220.8
click at [550, 508] on div "< h3 style = "padding-top:10px;" > TRADE-IN BONUS </ h3 > </ p > < p > Lock in …" at bounding box center [447, 368] width 207 height 283
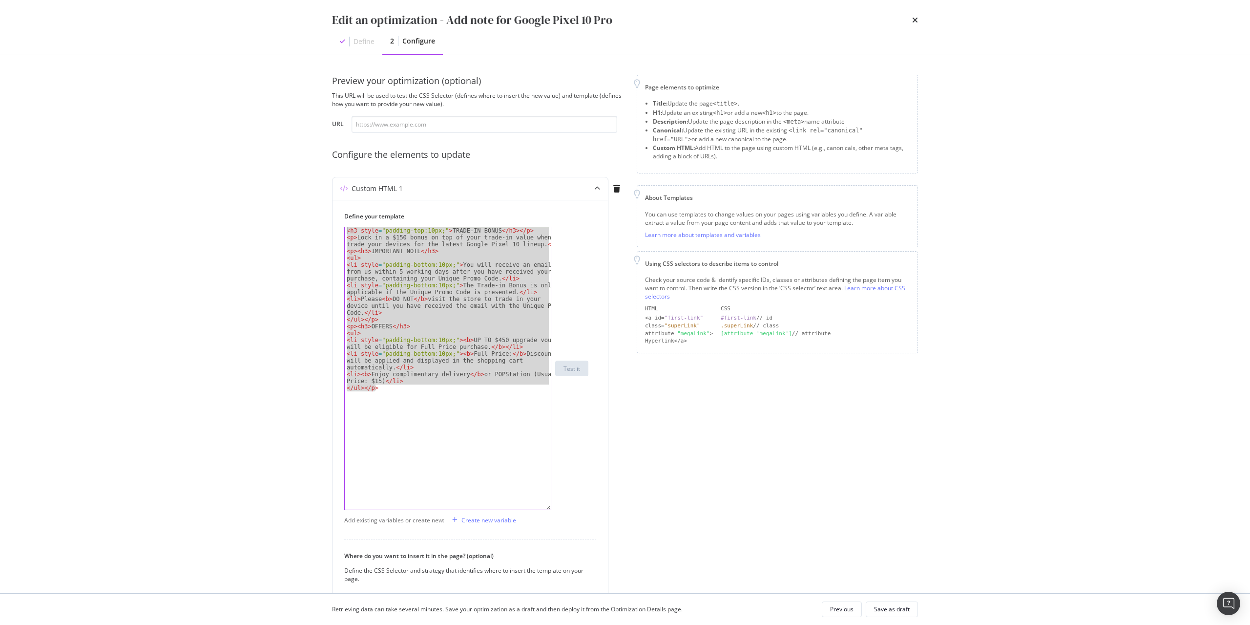
drag, startPoint x: 425, startPoint y: 401, endPoint x: 278, endPoint y: 228, distance: 226.9
click at [278, 228] on div "Edit an optimization - Add note for Google Pixel 10 Pro Define 2 Configure Prev…" at bounding box center [625, 312] width 1250 height 625
click at [400, 458] on div "< h3 style = "padding-top:10px;" > TRADE-IN BONUS </ h3 > </ p > < p > Lock in …" at bounding box center [448, 368] width 206 height 282
drag, startPoint x: 416, startPoint y: 398, endPoint x: 299, endPoint y: 223, distance: 209.6
click at [299, 223] on div "Edit an optimization - Add note for Google Pixel 10 Pro Define 2 Configure Prev…" at bounding box center [625, 312] width 1250 height 625
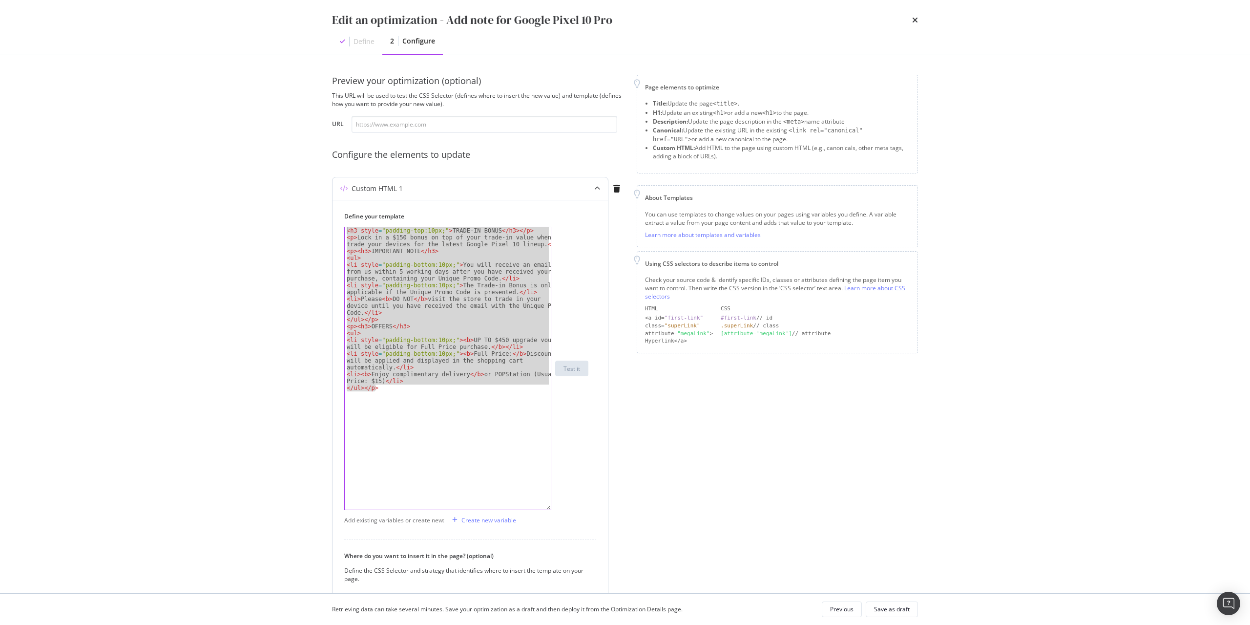
click at [404, 417] on div "< h3 style = "padding-top:10px;" > TRADE-IN BONUS </ h3 > </ p > < p > Lock in …" at bounding box center [448, 368] width 206 height 282
drag, startPoint x: 411, startPoint y: 399, endPoint x: 271, endPoint y: 192, distance: 249.3
click at [271, 192] on div "Edit an optimization - Add note for Google Pixel 10 Pro Define 2 Configure Prev…" at bounding box center [625, 312] width 1250 height 625
type textarea "<h3 style="padding-top:10px;">TRADE-IN BONUS</h3></p> <p>Lock in a $150 bonus o…"
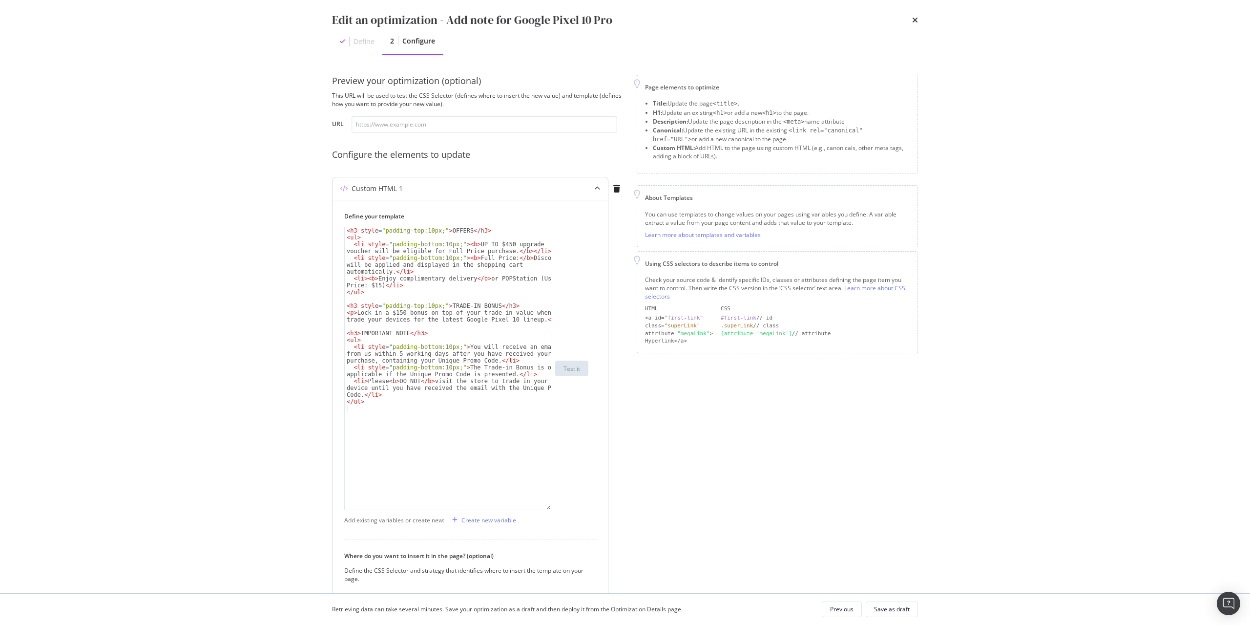
click at [421, 443] on div "< h3 style = "padding-top:10px;" > OFFERS </ h3 > < ul > < li style = "padding-…" at bounding box center [448, 375] width 206 height 296
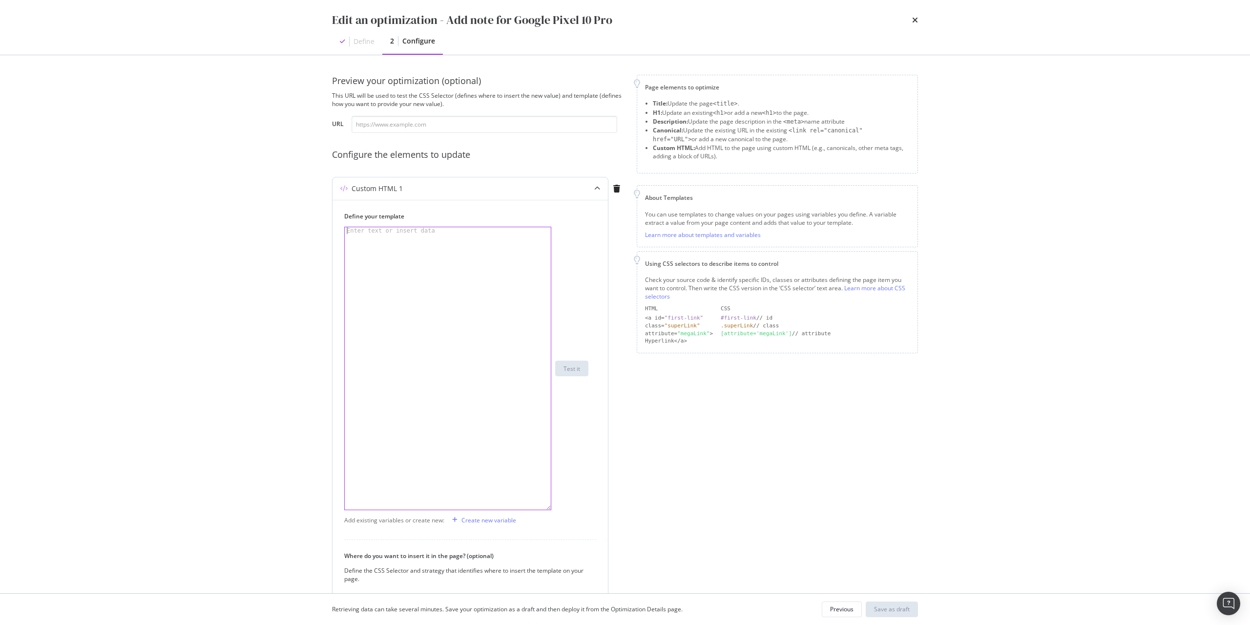
type textarea "<li><b>Enjoy complimentary delivery</b> or POPStation (Usual Price: $15)</li> <…"
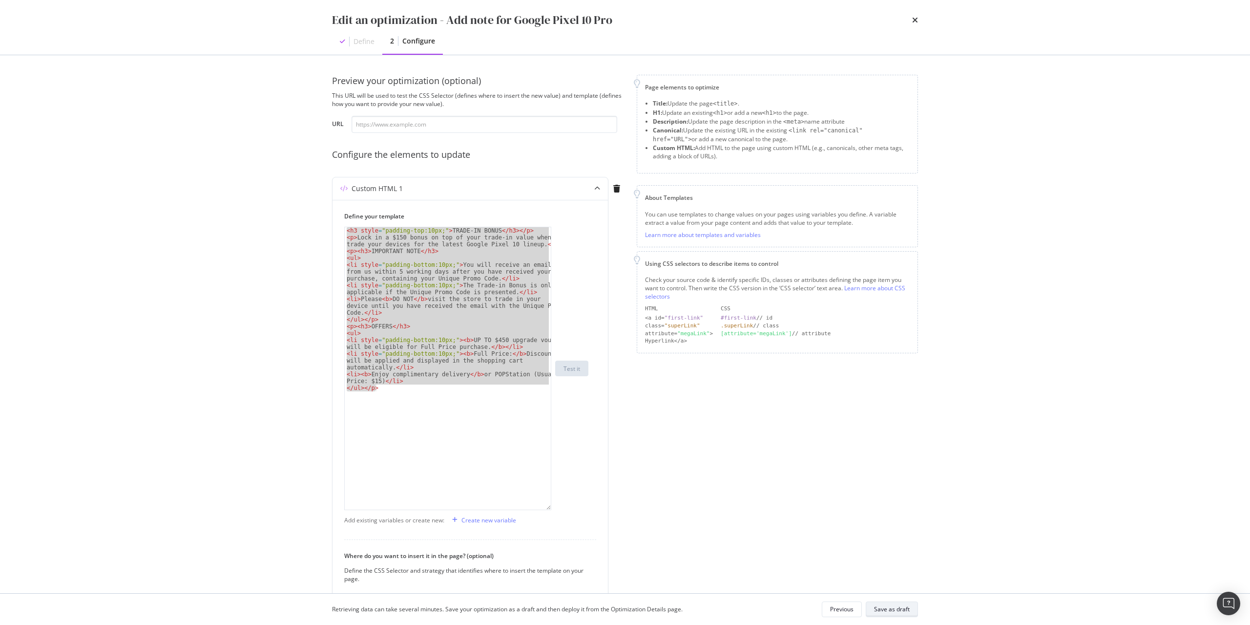
click at [895, 607] on div "Save as draft" at bounding box center [892, 609] width 36 height 8
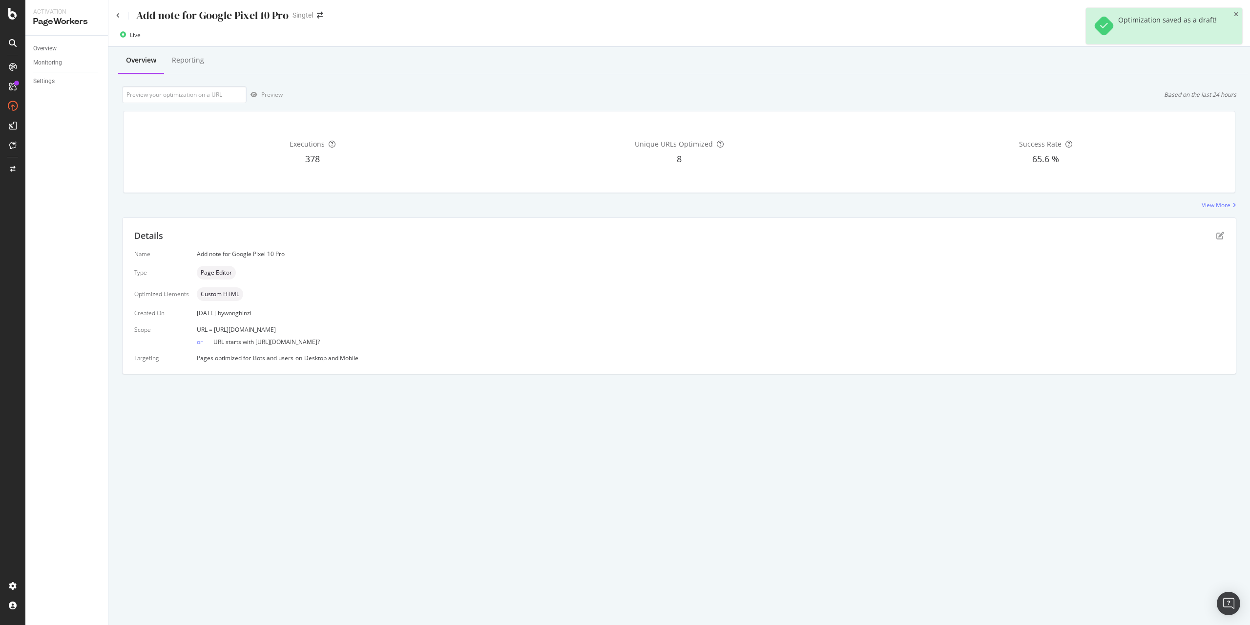
drag, startPoint x: 212, startPoint y: 330, endPoint x: 482, endPoint y: 327, distance: 269.6
click at [482, 327] on div "URL = [URL][DOMAIN_NAME]" at bounding box center [711, 329] width 1028 height 8
copy span "[URL][DOMAIN_NAME]"
click at [173, 97] on input "url" at bounding box center [184, 94] width 125 height 17
paste input "[URL][DOMAIN_NAME]"
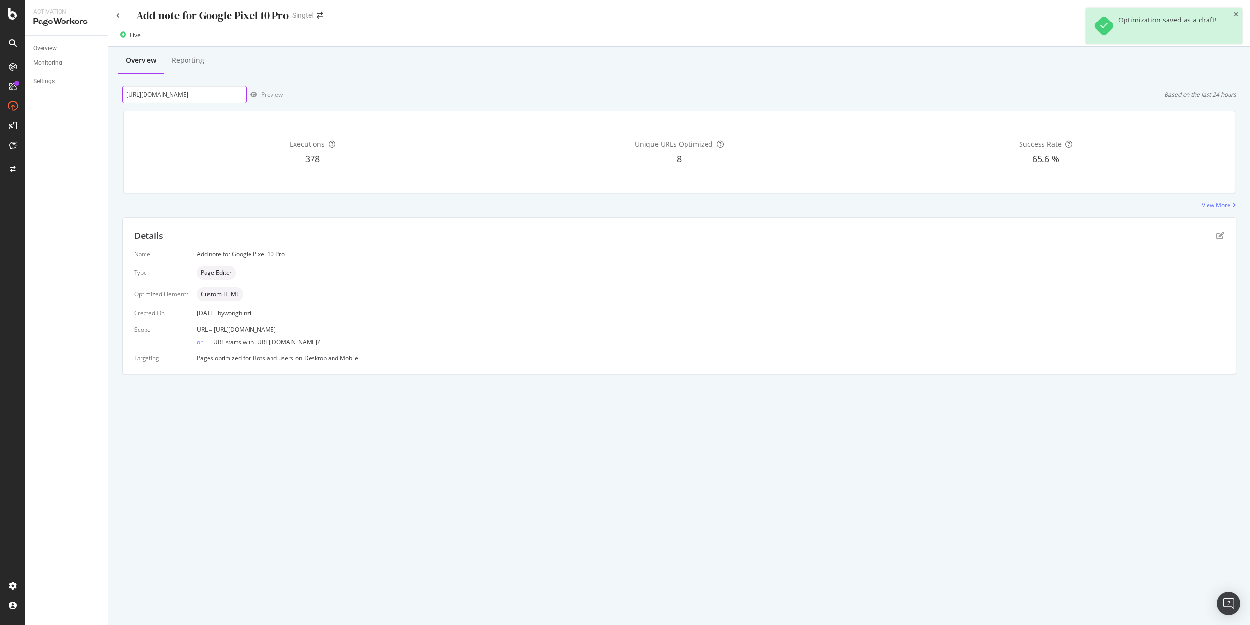
scroll to position [0, 76]
type input "[URL][DOMAIN_NAME]"
click at [267, 93] on div "Preview" at bounding box center [271, 94] width 21 height 8
click at [1223, 235] on icon "pen-to-square" at bounding box center [1221, 236] width 8 height 8
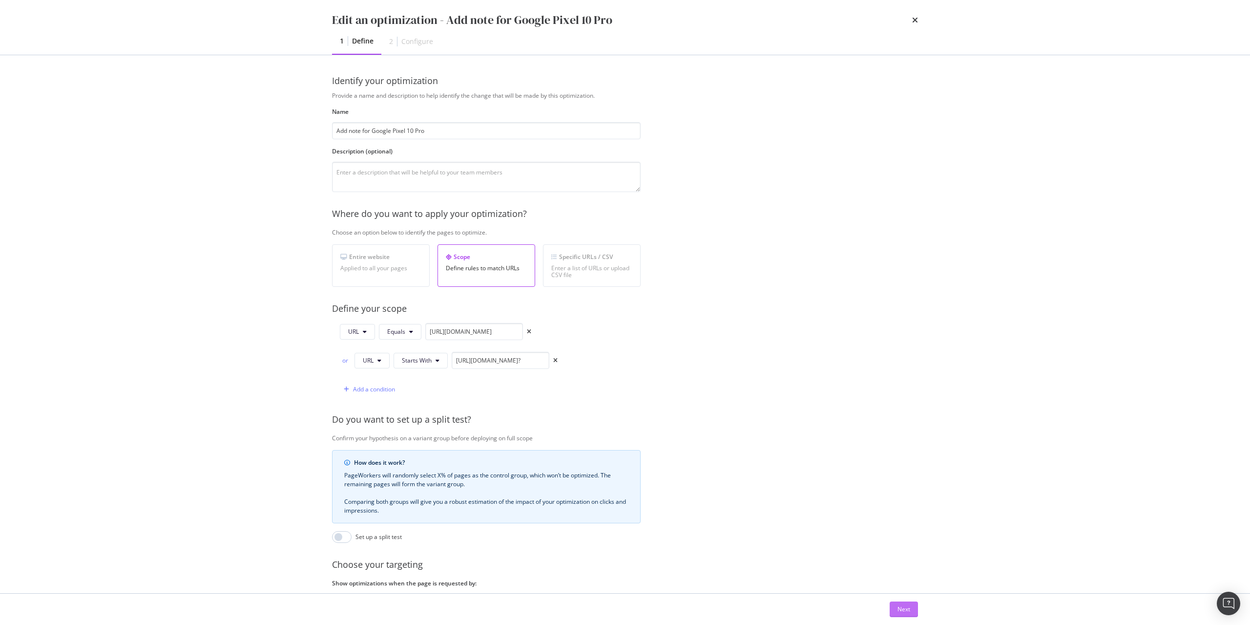
click at [911, 614] on button "Next" at bounding box center [904, 609] width 28 height 16
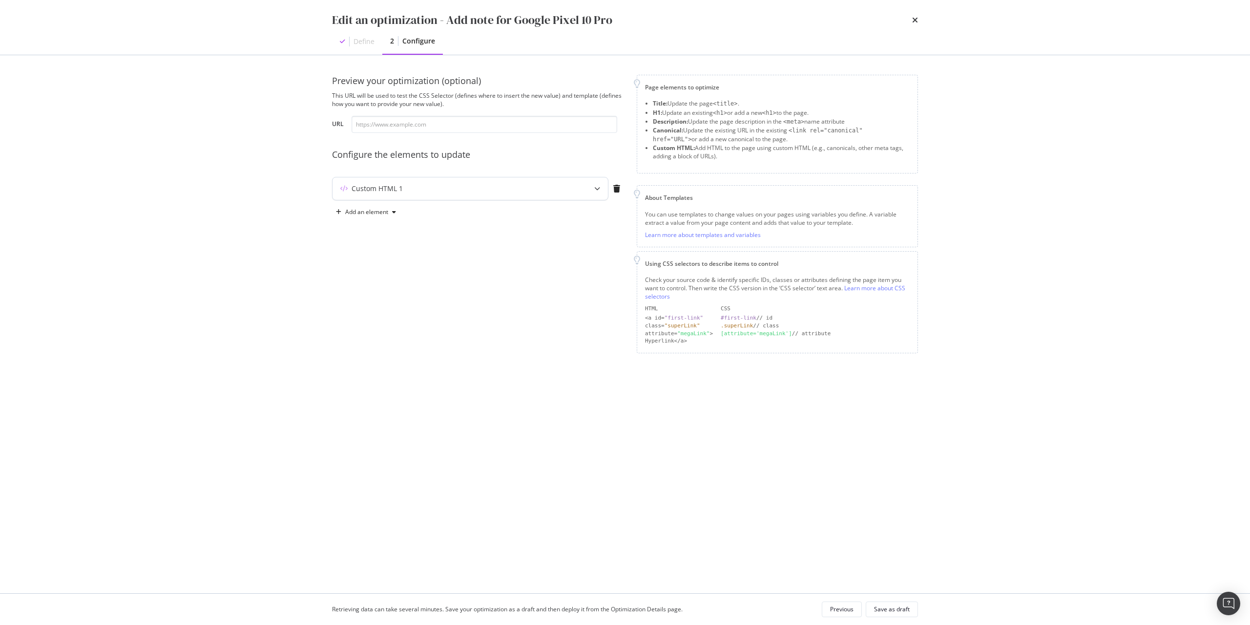
click at [429, 189] on div "Custom HTML 1" at bounding box center [451, 189] width 237 height 10
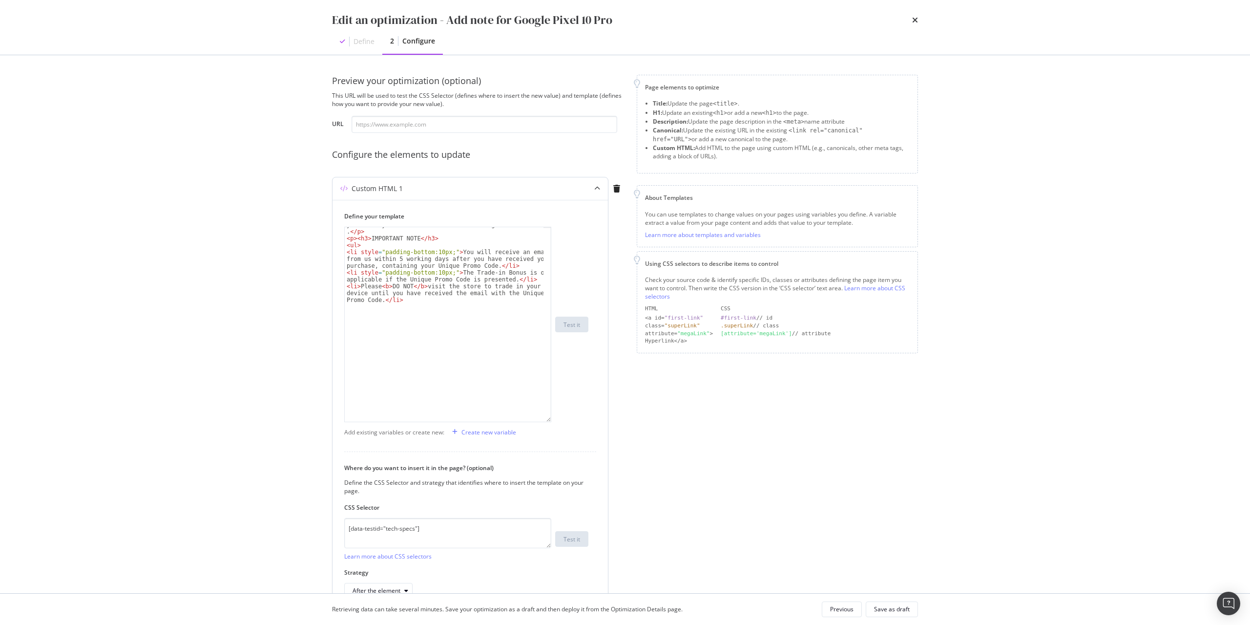
scroll to position [20, 0]
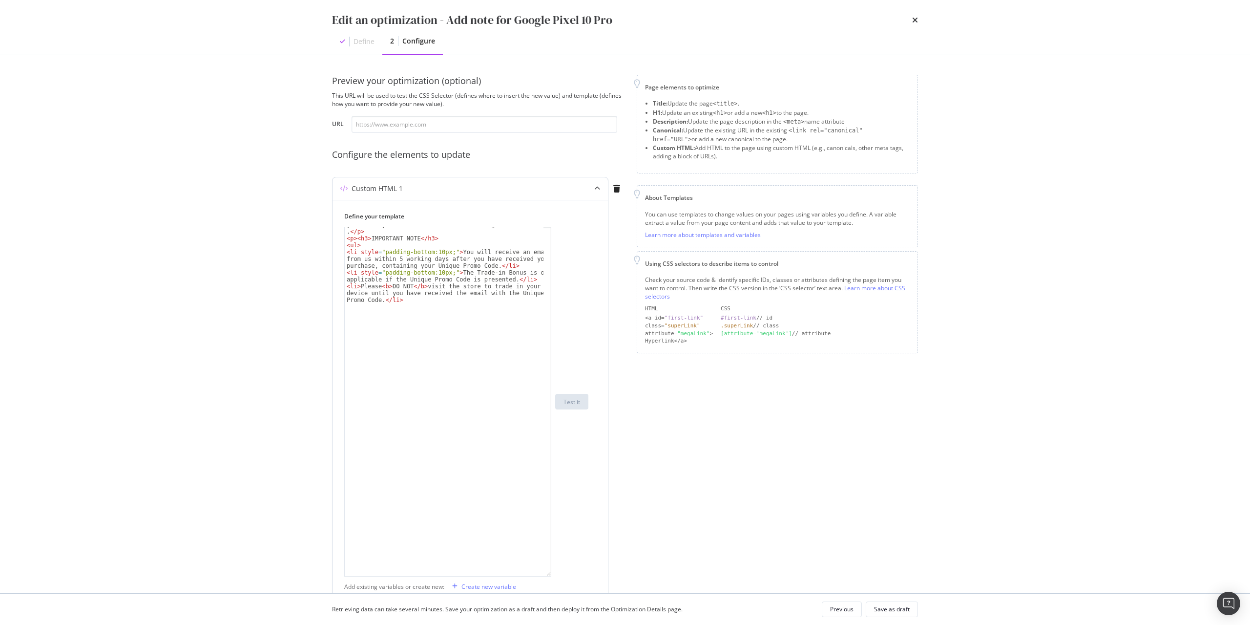
drag, startPoint x: 550, startPoint y: 288, endPoint x: 535, endPoint y: 575, distance: 287.6
click at [535, 575] on div "< p > Lock in a $150 bonus on top of your trade-in value when you trade your de…" at bounding box center [447, 402] width 207 height 350
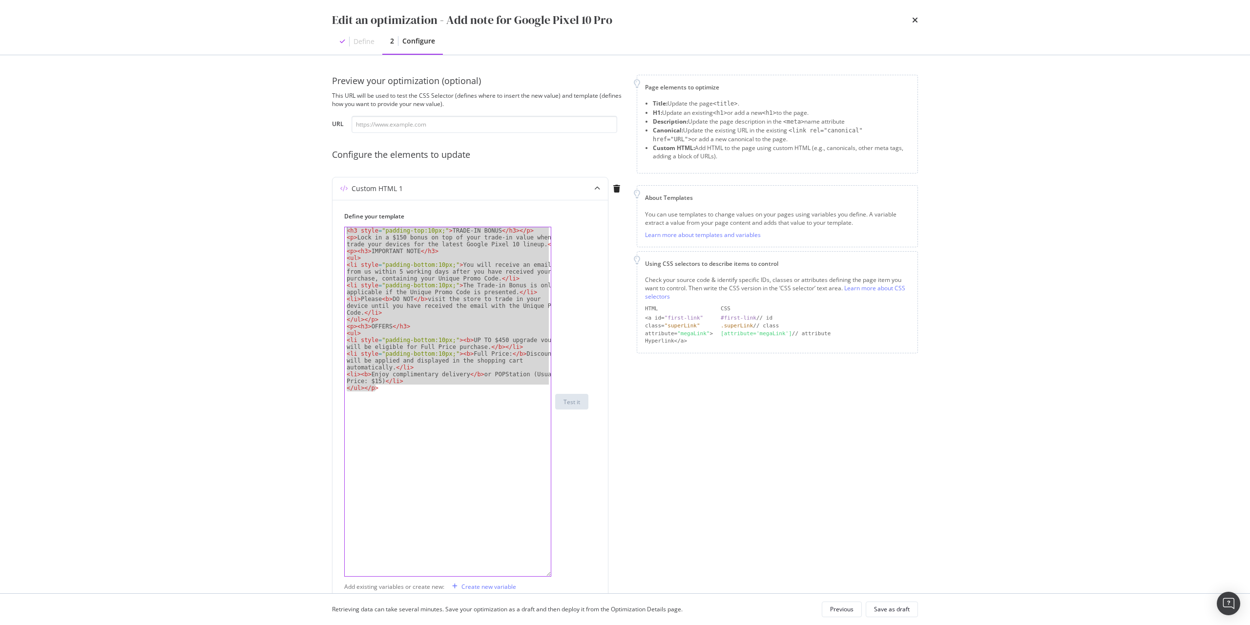
drag, startPoint x: 428, startPoint y: 403, endPoint x: 169, endPoint y: 74, distance: 418.9
click at [169, 74] on div "Edit an optimization - Add note for Google Pixel 10 Pro Define 2 Configure Prev…" at bounding box center [625, 312] width 1250 height 625
paste textarea "/ul"
type textarea "</ul>"
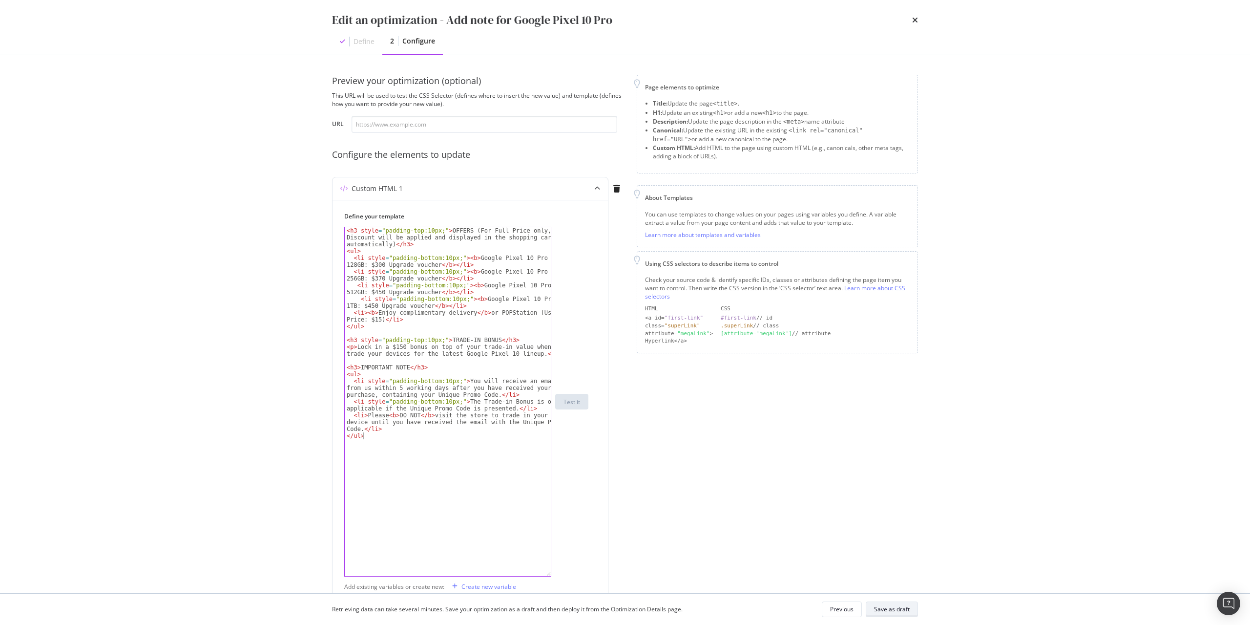
click at [902, 608] on div "Save as draft" at bounding box center [892, 609] width 36 height 8
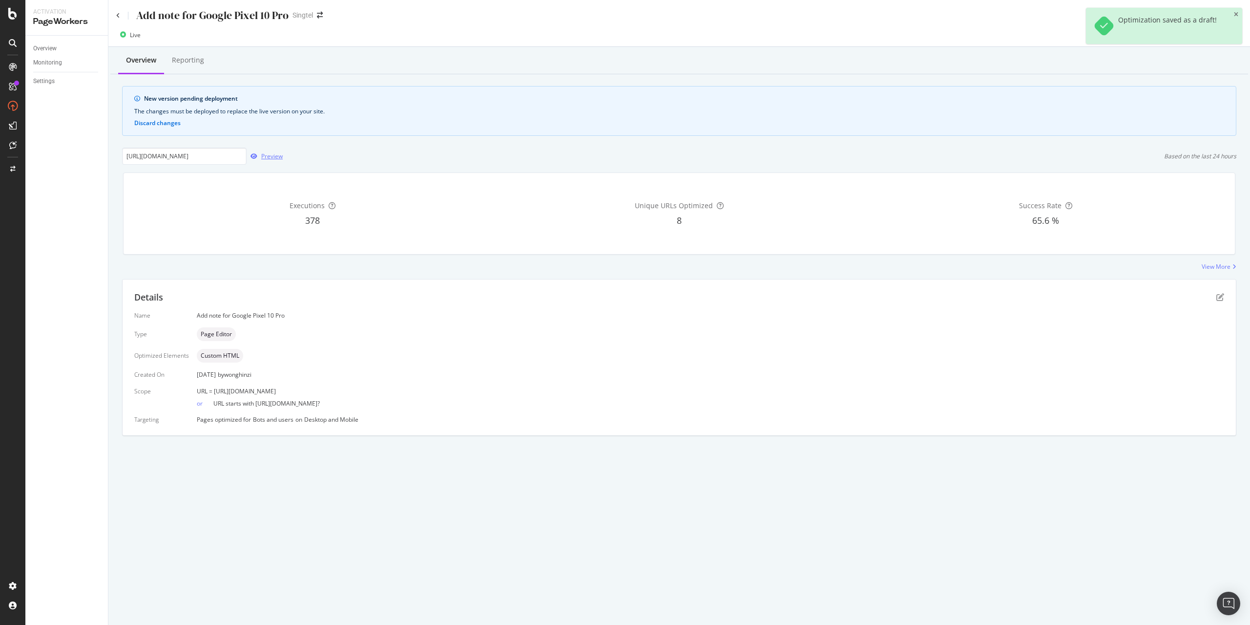
click at [260, 156] on div "button" at bounding box center [254, 156] width 15 height 6
click at [1220, 299] on icon "pen-to-square" at bounding box center [1221, 297] width 8 height 8
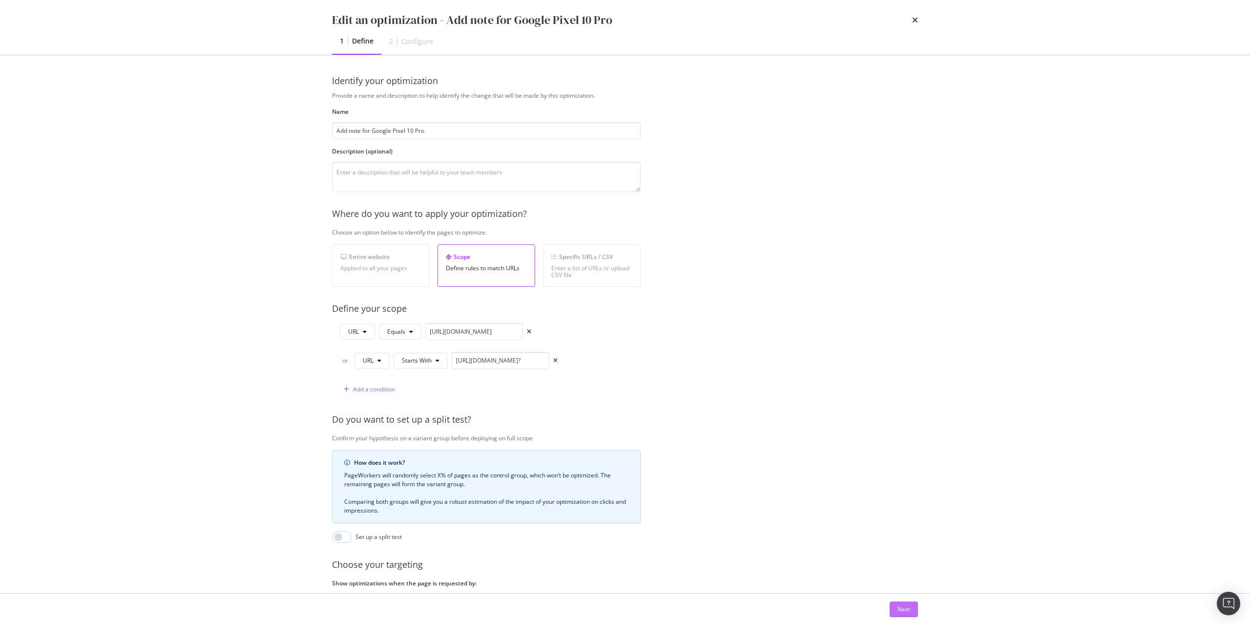
click at [905, 614] on div "Next" at bounding box center [904, 609] width 13 height 15
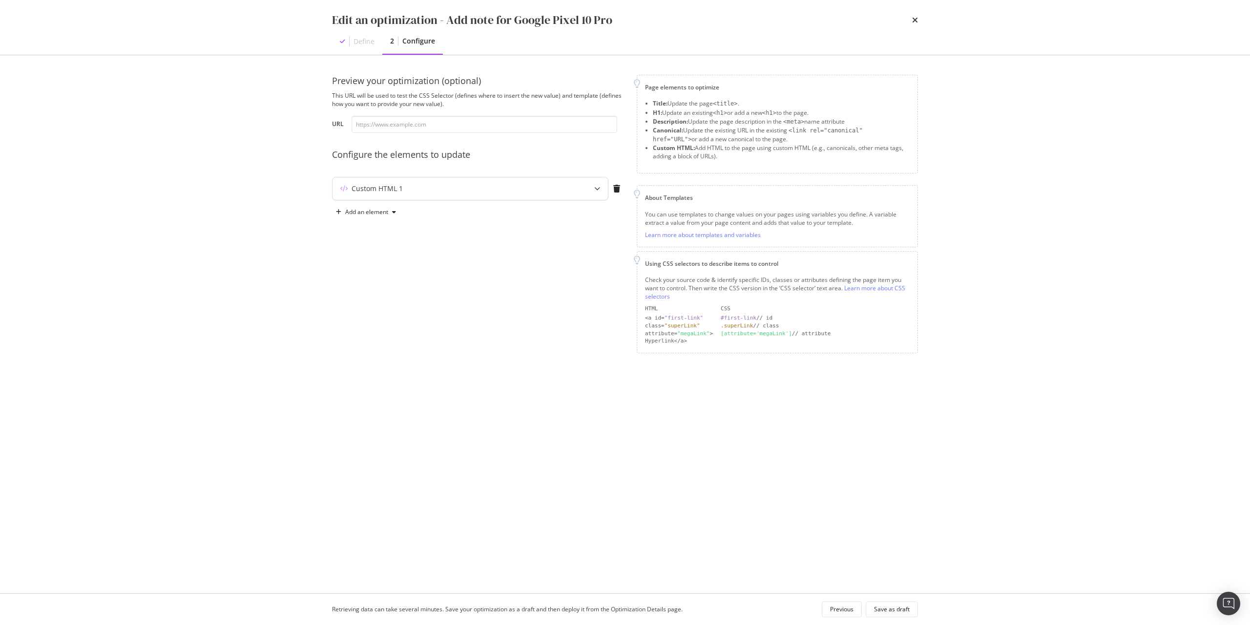
click at [417, 197] on div "Custom HTML 1" at bounding box center [470, 188] width 275 height 22
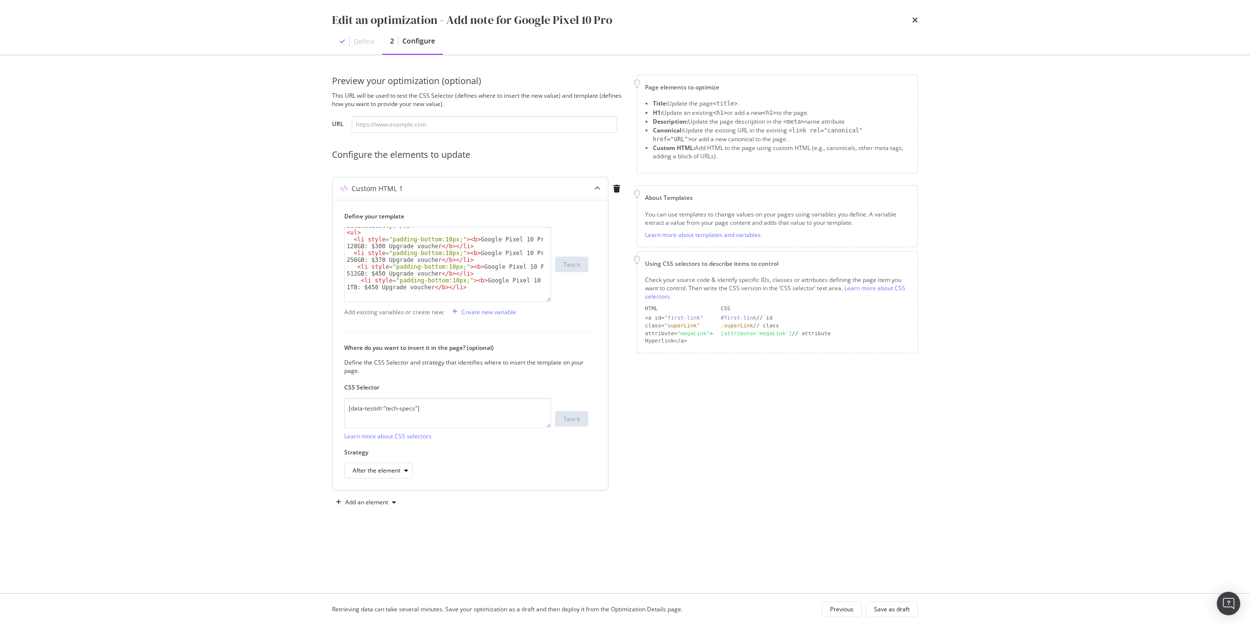
scroll to position [20, 0]
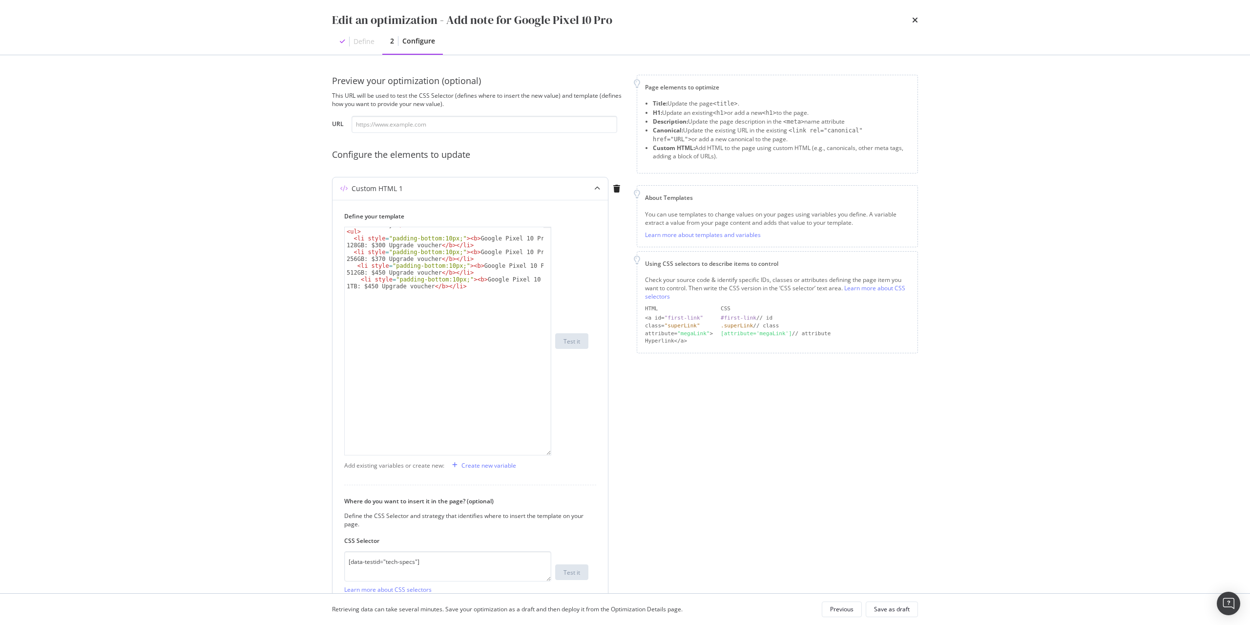
drag, startPoint x: 546, startPoint y: 288, endPoint x: 541, endPoint y: 458, distance: 169.6
click at [541, 455] on div "< h3 style = "padding-top:10px;" > OFFERS (For Full Price only, Discount will b…" at bounding box center [447, 341] width 207 height 229
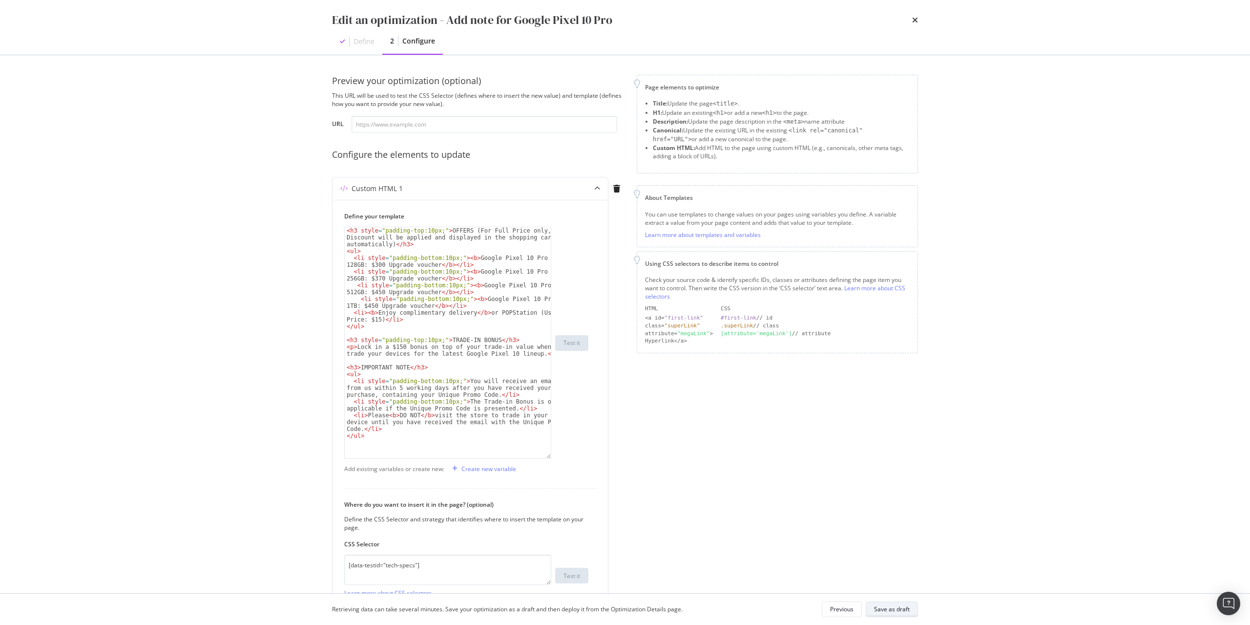
click at [897, 614] on div "Save as draft" at bounding box center [892, 609] width 36 height 14
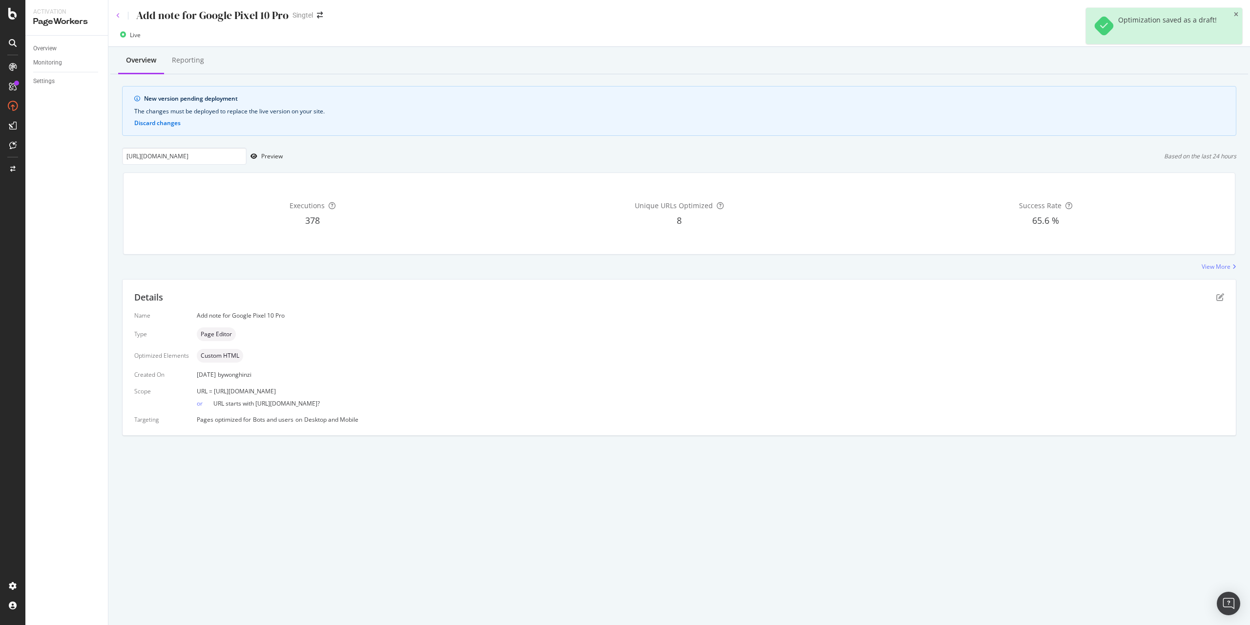
click at [119, 17] on icon at bounding box center [118, 16] width 4 height 6
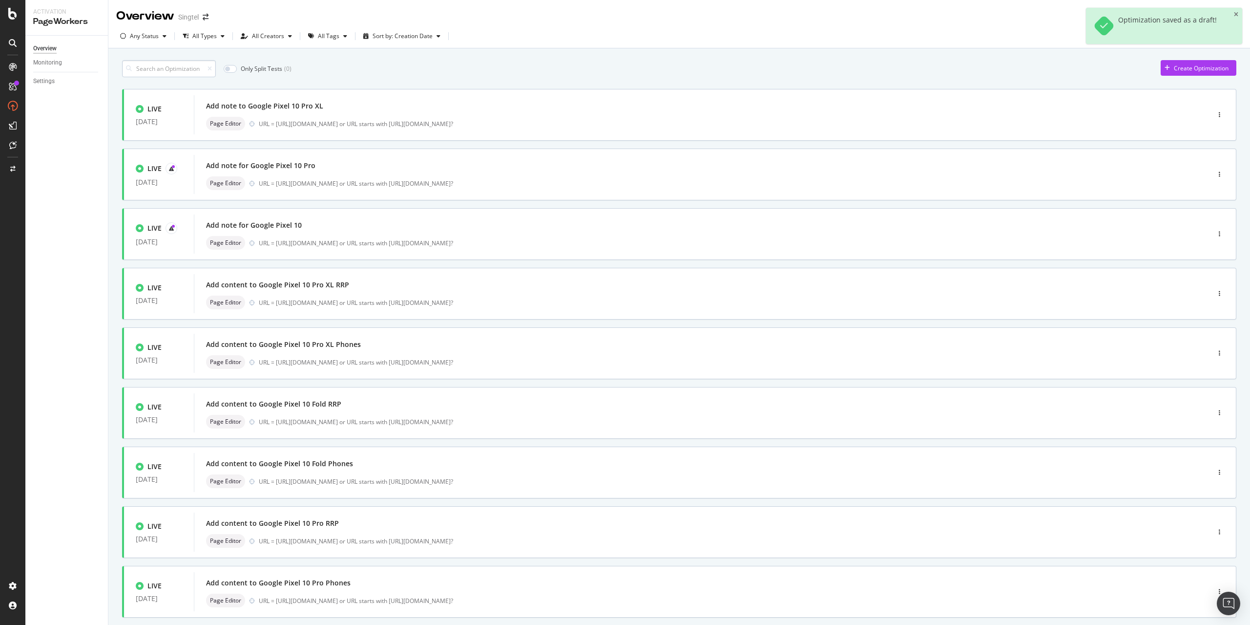
click at [177, 69] on input at bounding box center [169, 68] width 94 height 17
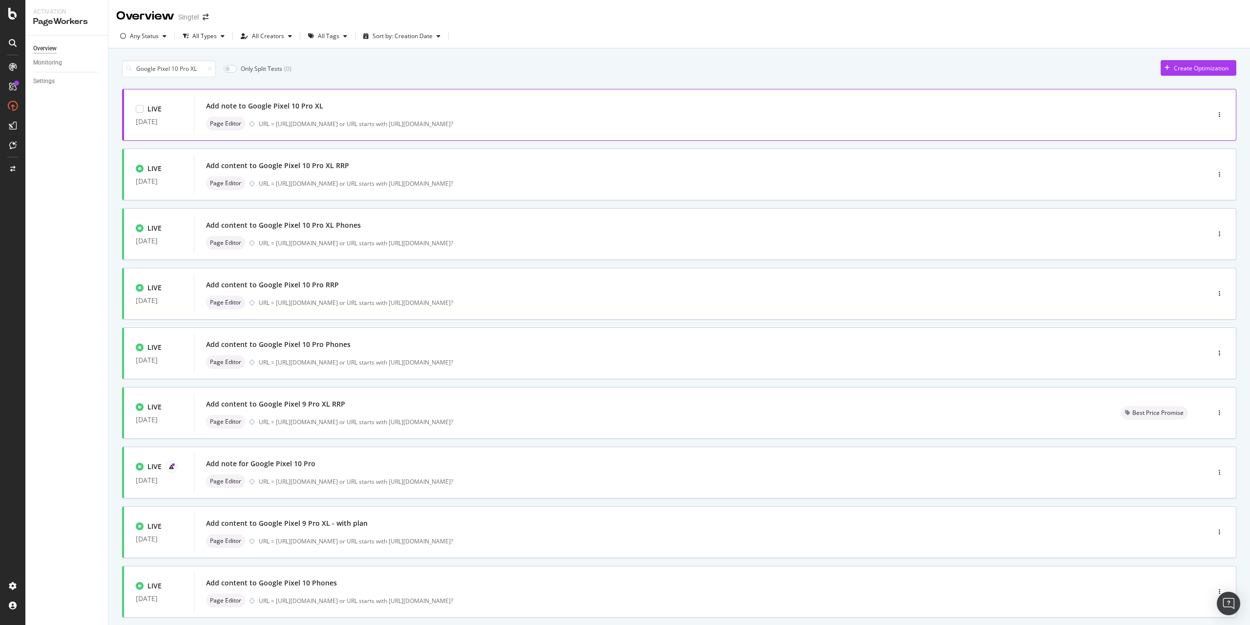
click at [266, 110] on div "Add note to Google Pixel 10 Pro XL" at bounding box center [264, 106] width 117 height 10
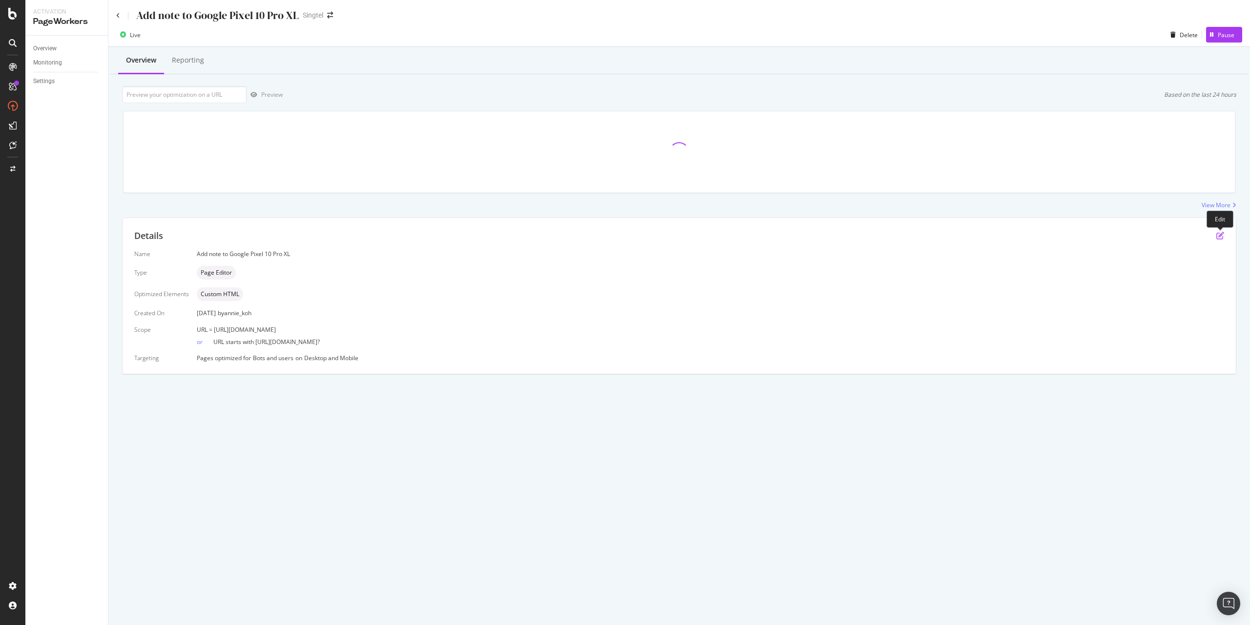
click at [1221, 233] on icon "pen-to-square" at bounding box center [1221, 236] width 8 height 8
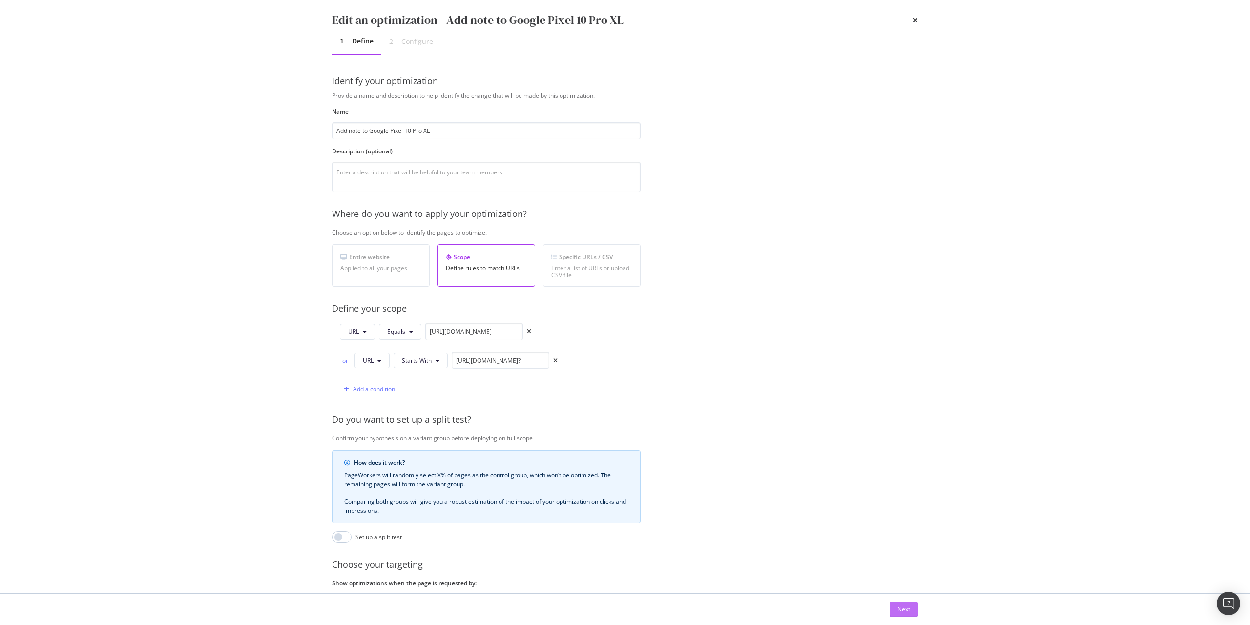
click at [900, 610] on div "Next" at bounding box center [904, 609] width 13 height 8
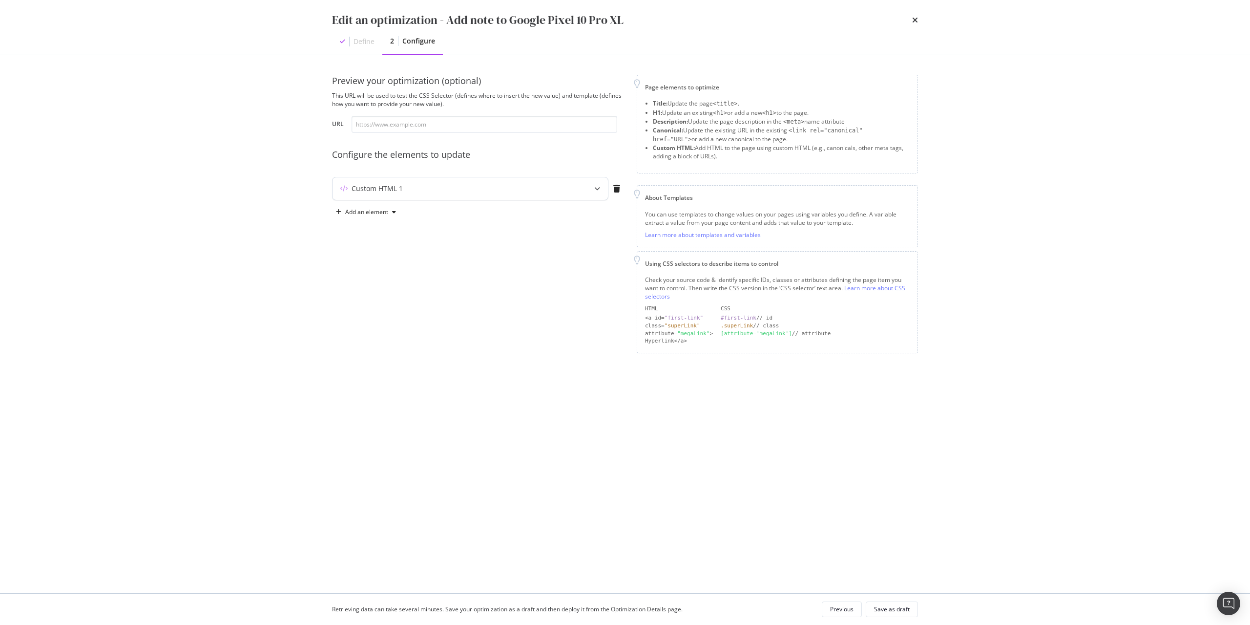
click at [513, 191] on div "Custom HTML 1" at bounding box center [451, 189] width 237 height 10
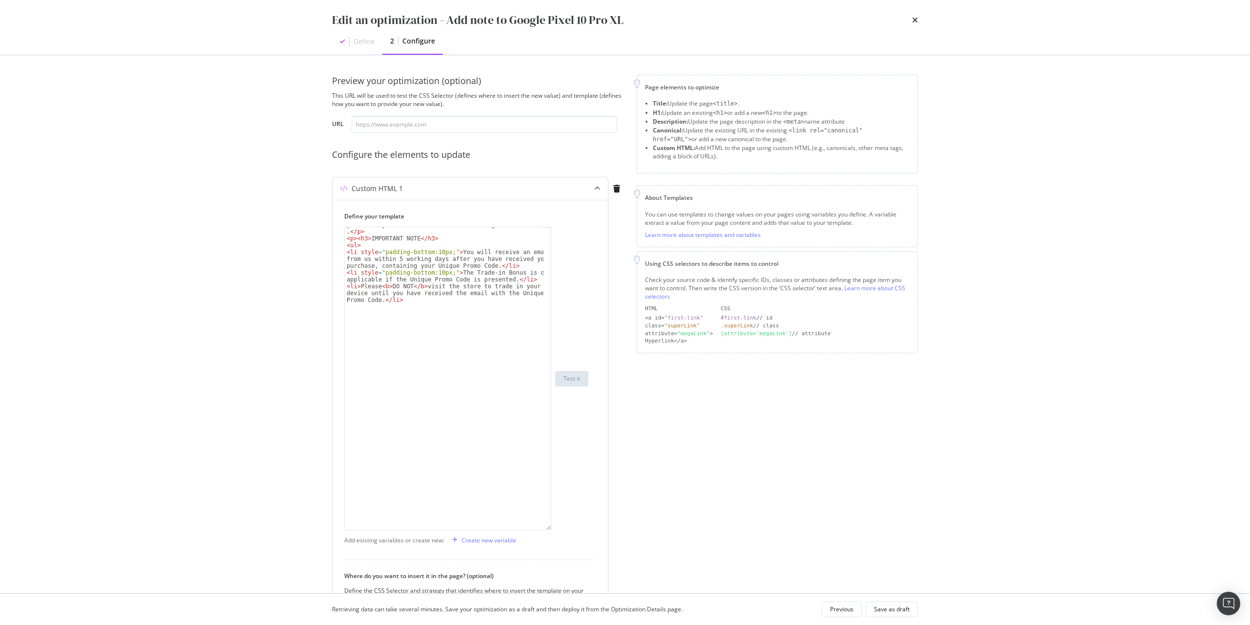
drag, startPoint x: 548, startPoint y: 288, endPoint x: 537, endPoint y: 529, distance: 241.5
click at [537, 529] on div "< p > Lock in a $200 bonus on top of your trade-in value when you trade your de…" at bounding box center [447, 378] width 207 height 303
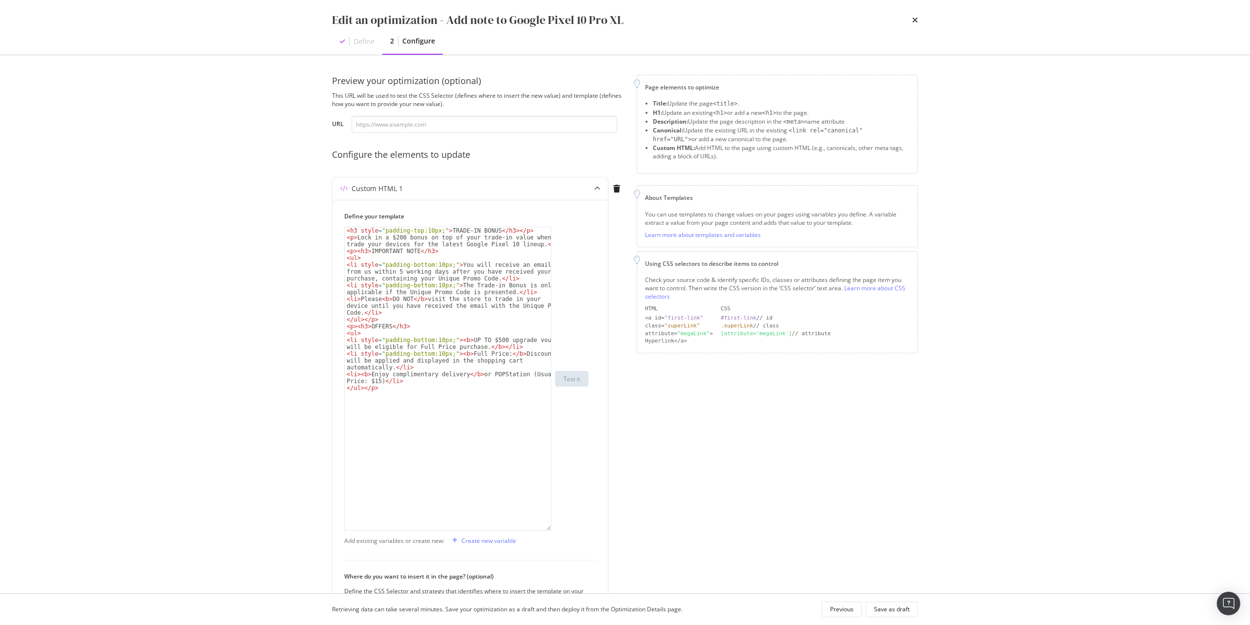
type textarea "</ul></p>"
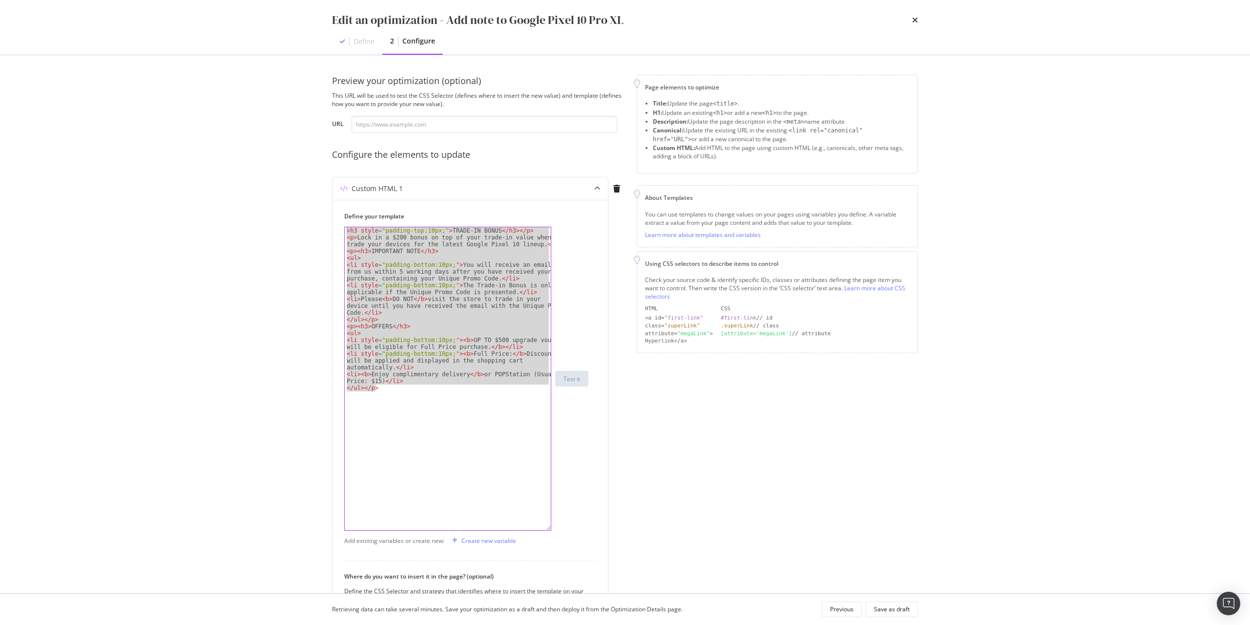
paste textarea "Cursor at row 1"
drag, startPoint x: 424, startPoint y: 393, endPoint x: 151, endPoint y: 110, distance: 393.1
click at [151, 110] on div "Edit an optimization - Add note to Google Pixel 10 Pro XL Define 2 Configure Pr…" at bounding box center [625, 312] width 1250 height 625
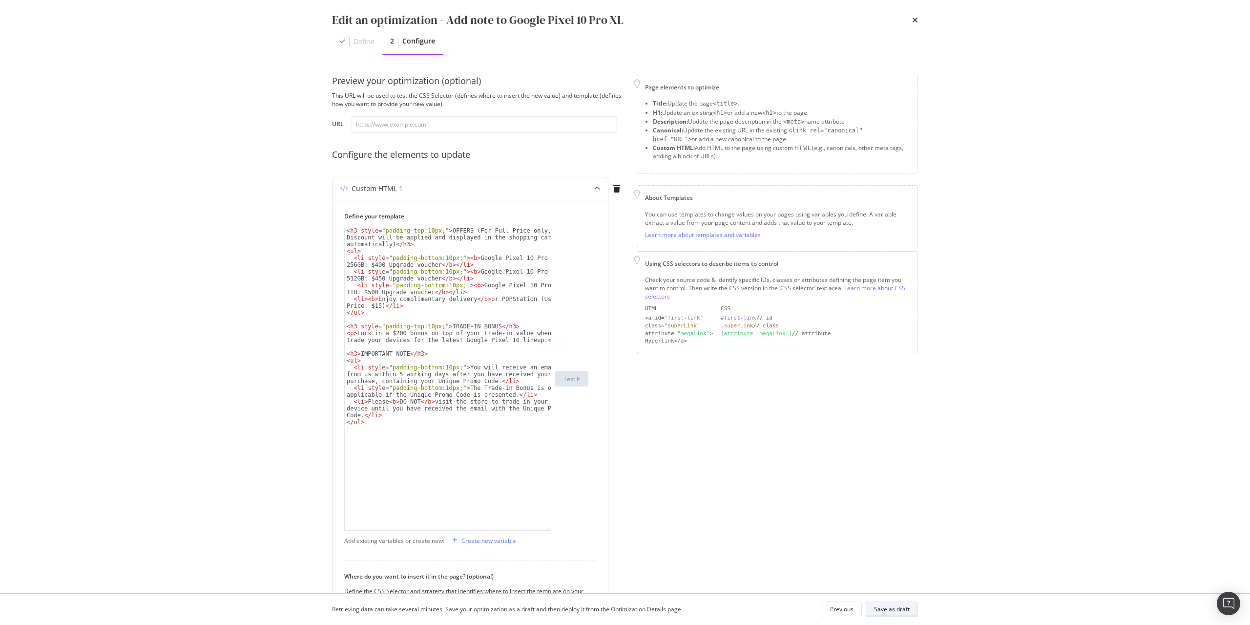
click at [904, 613] on div "Save as draft" at bounding box center [892, 609] width 36 height 8
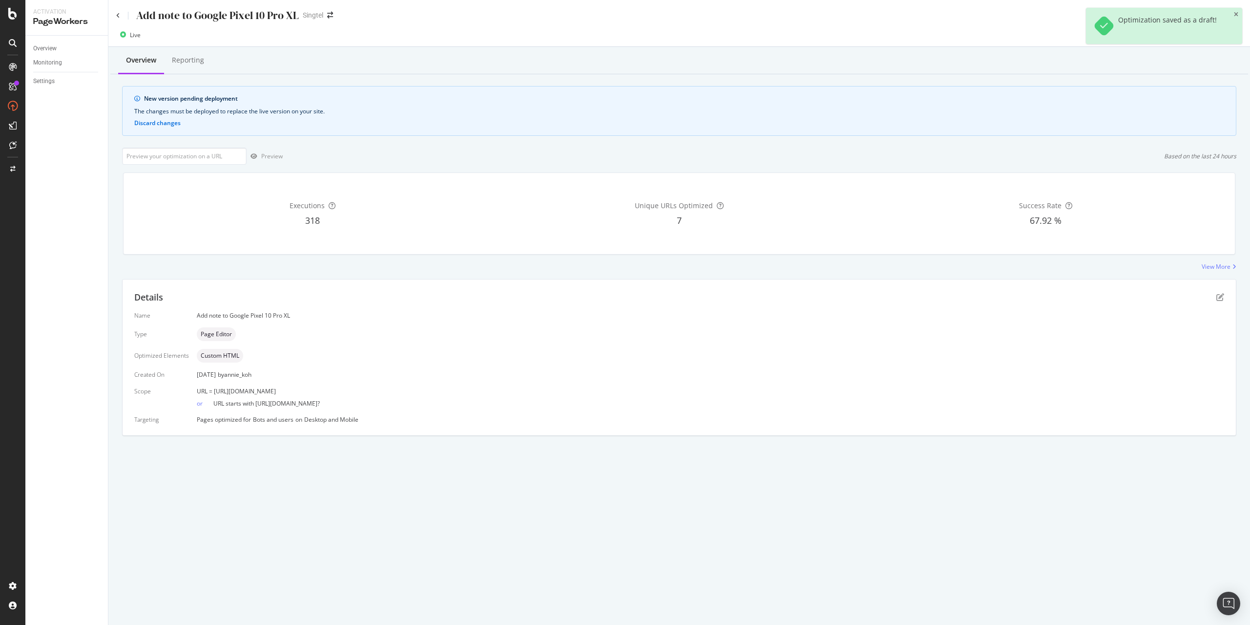
drag, startPoint x: 212, startPoint y: 392, endPoint x: 437, endPoint y: 388, distance: 224.7
click at [437, 388] on div "URL = [URL][DOMAIN_NAME]" at bounding box center [711, 391] width 1028 height 8
copy span "[URL][DOMAIN_NAME]"
click at [189, 159] on input "url" at bounding box center [184, 156] width 125 height 17
paste input "[URL][DOMAIN_NAME]"
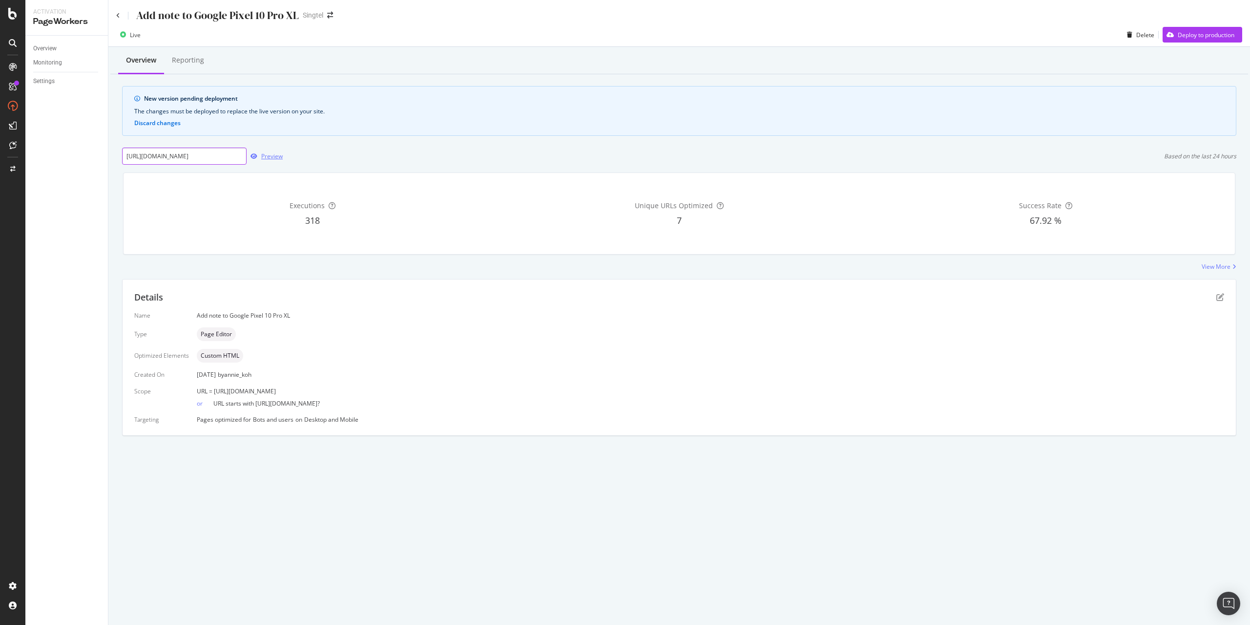
scroll to position [0, 82]
type input "[URL][DOMAIN_NAME]"
click at [272, 156] on div "Preview" at bounding box center [271, 156] width 21 height 8
click at [114, 17] on div "Add note to Google Pixel 10 Pro XL Singtel" at bounding box center [679, 11] width 1142 height 23
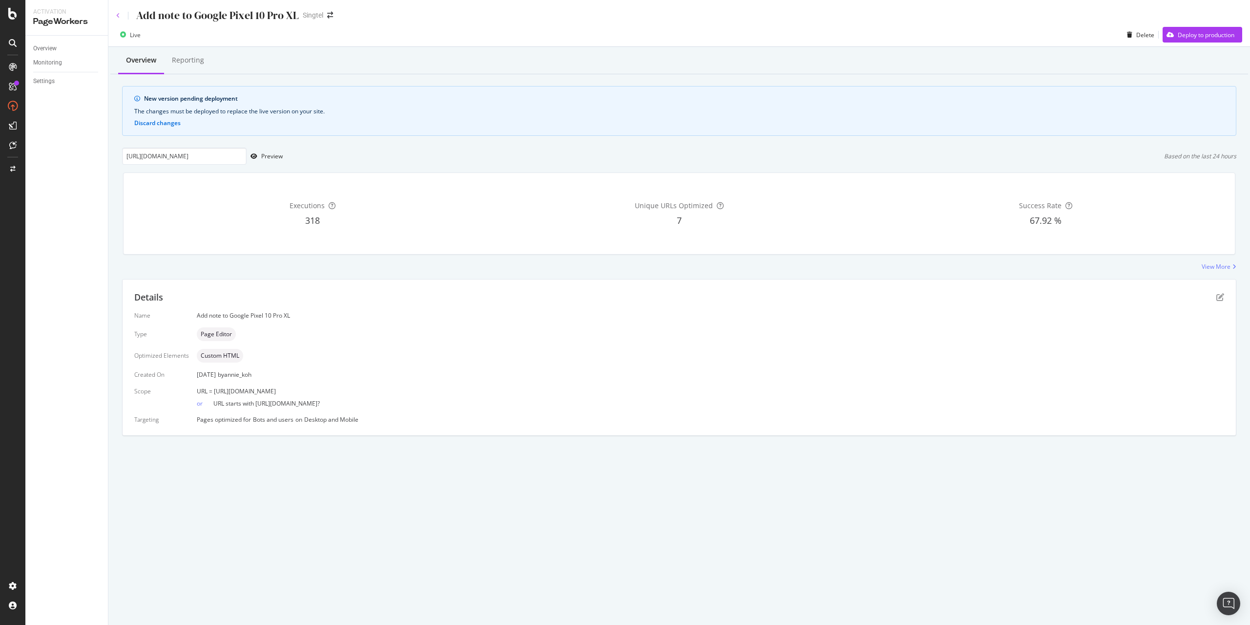
click at [117, 17] on icon at bounding box center [118, 16] width 4 height 6
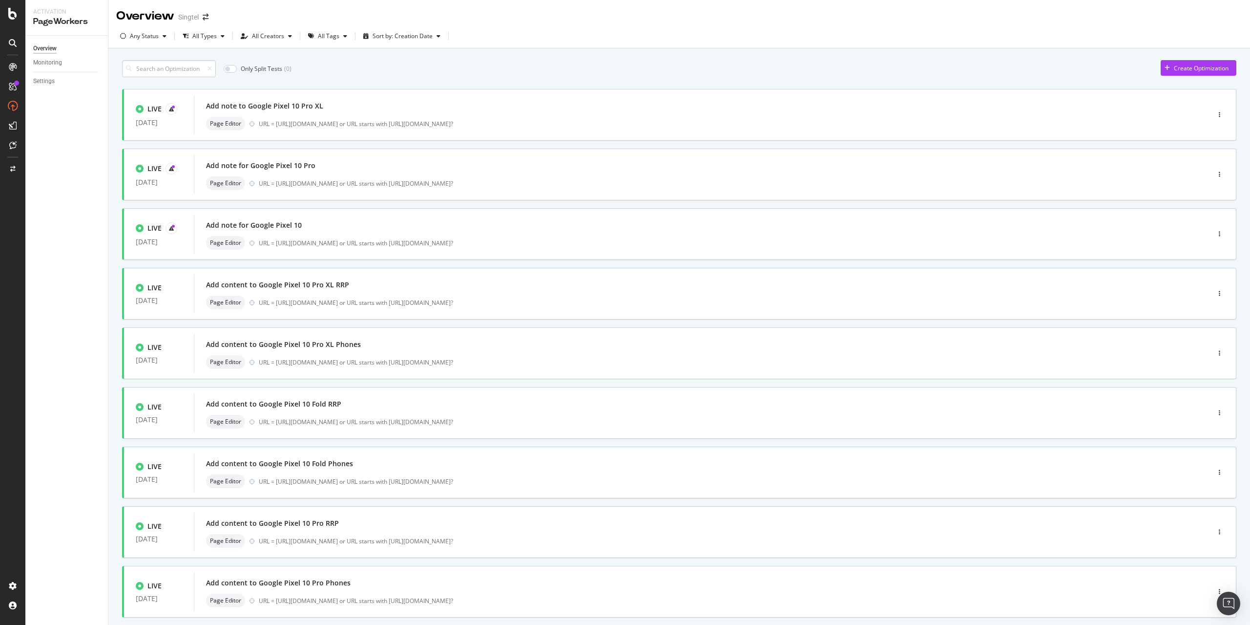
click at [182, 66] on input at bounding box center [169, 68] width 94 height 17
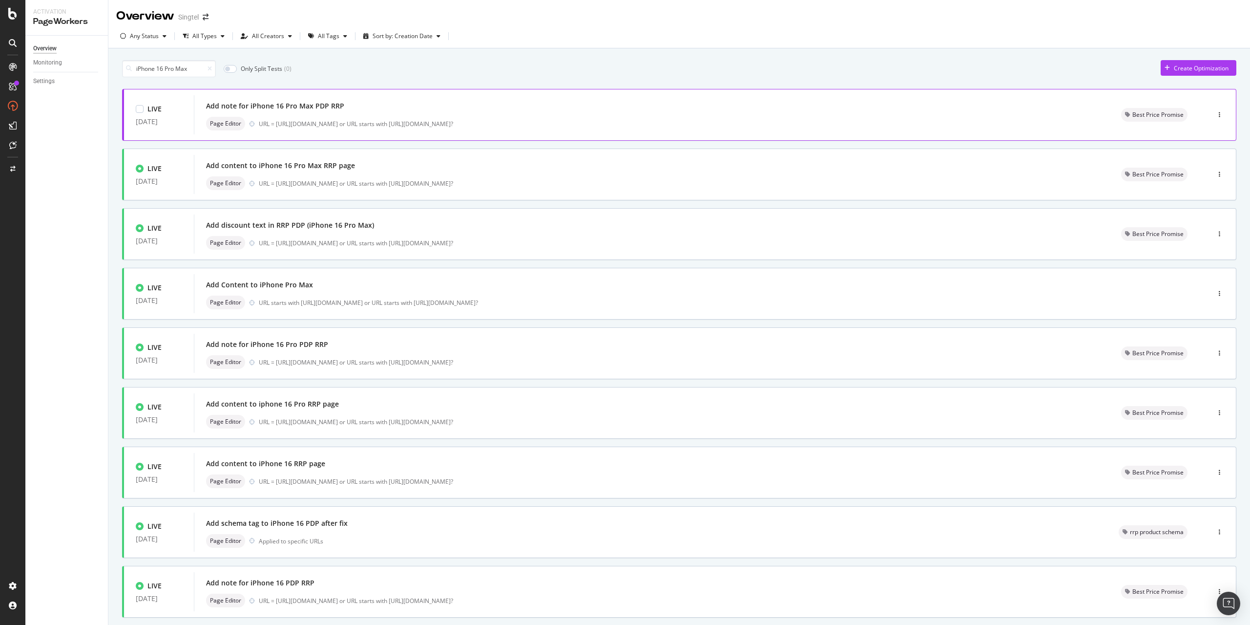
click at [344, 113] on div "Add note for iPhone 16 Pro Max PDP RRP" at bounding box center [652, 106] width 892 height 14
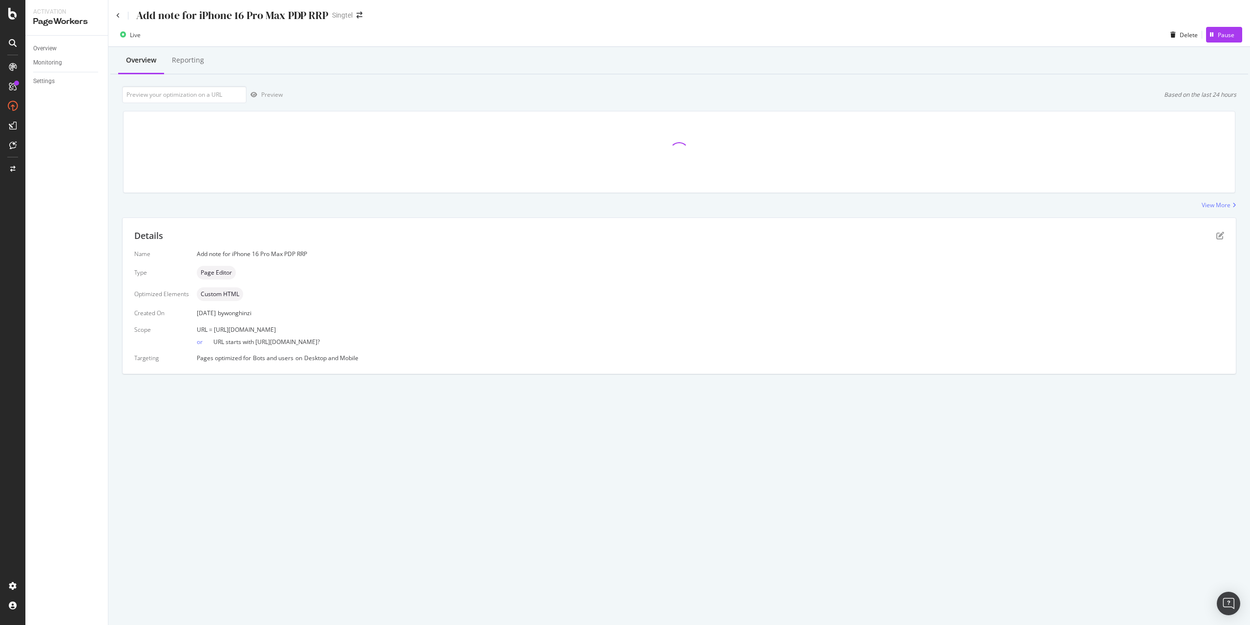
drag, startPoint x: 213, startPoint y: 330, endPoint x: 508, endPoint y: 325, distance: 295.1
click at [508, 325] on div "URL = [URL][DOMAIN_NAME]" at bounding box center [711, 329] width 1028 height 8
copy span "[URL][DOMAIN_NAME]"
click at [1219, 235] on icon "pen-to-square" at bounding box center [1221, 236] width 8 height 8
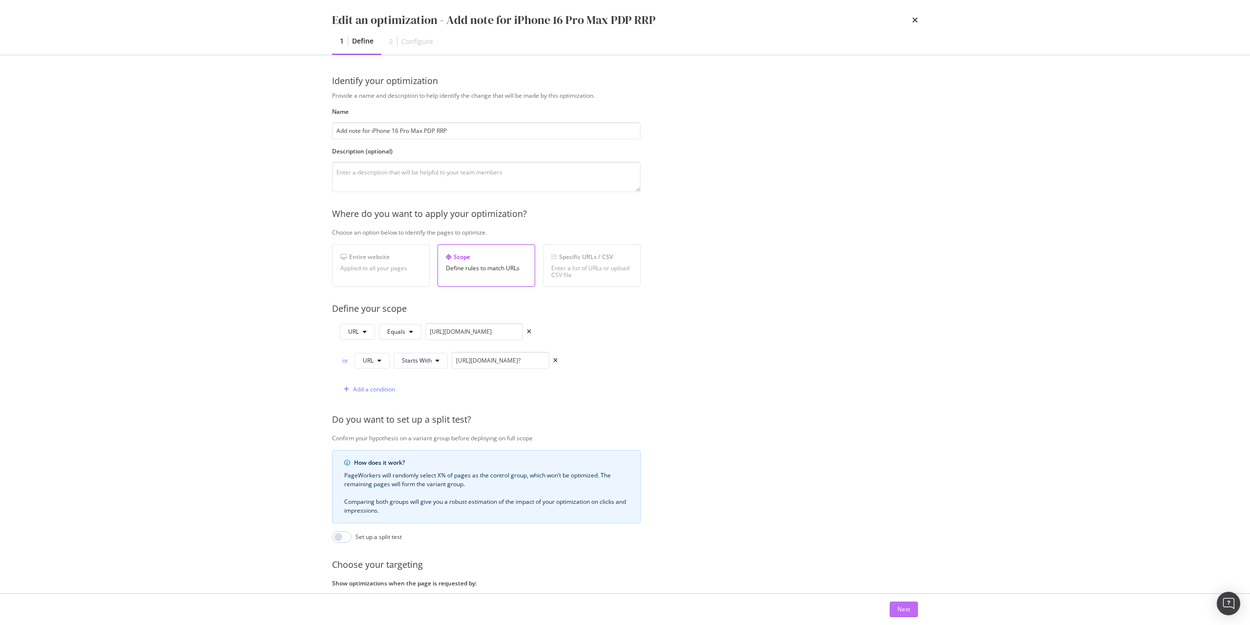
click at [905, 608] on div "Next" at bounding box center [904, 609] width 13 height 8
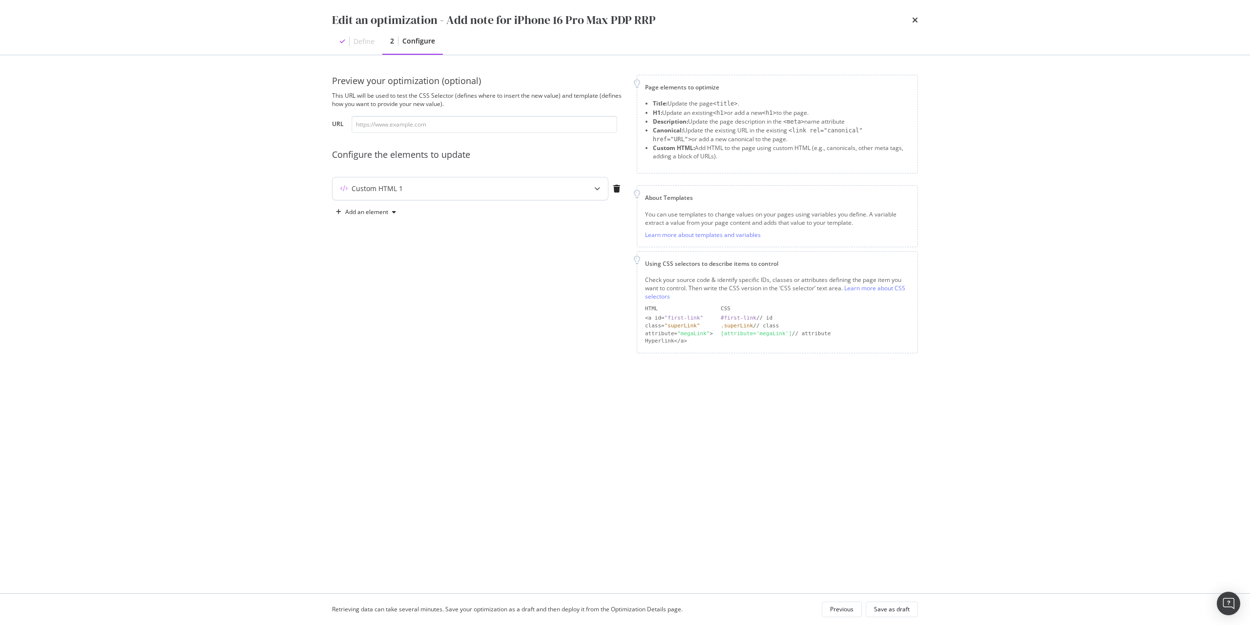
click at [477, 191] on div "Custom HTML 1" at bounding box center [451, 189] width 237 height 10
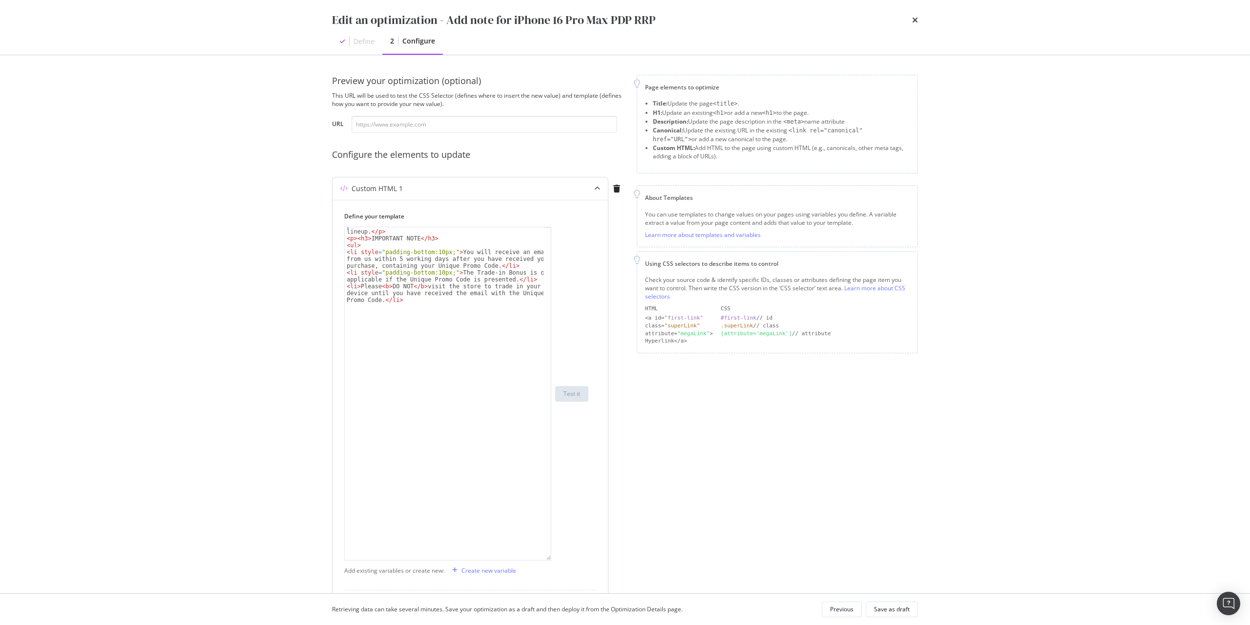
drag, startPoint x: 549, startPoint y: 287, endPoint x: 527, endPoint y: 558, distance: 272.0
click at [527, 558] on div "< p > Lock in a $100 bonus on top of your trade-in value when you trade in an i…" at bounding box center [447, 394] width 207 height 334
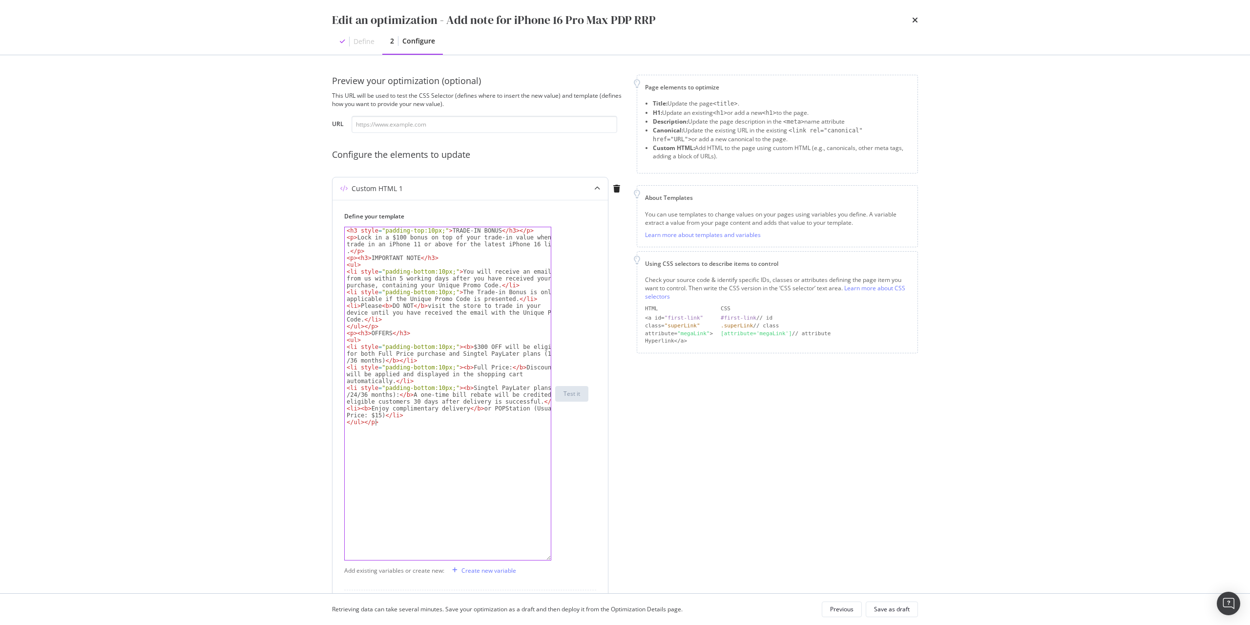
click at [392, 427] on div "< h3 style = "padding-top:10px;" > TRADE-IN BONUS </ h3 > </ p > < p > Lock in …" at bounding box center [448, 400] width 206 height 346
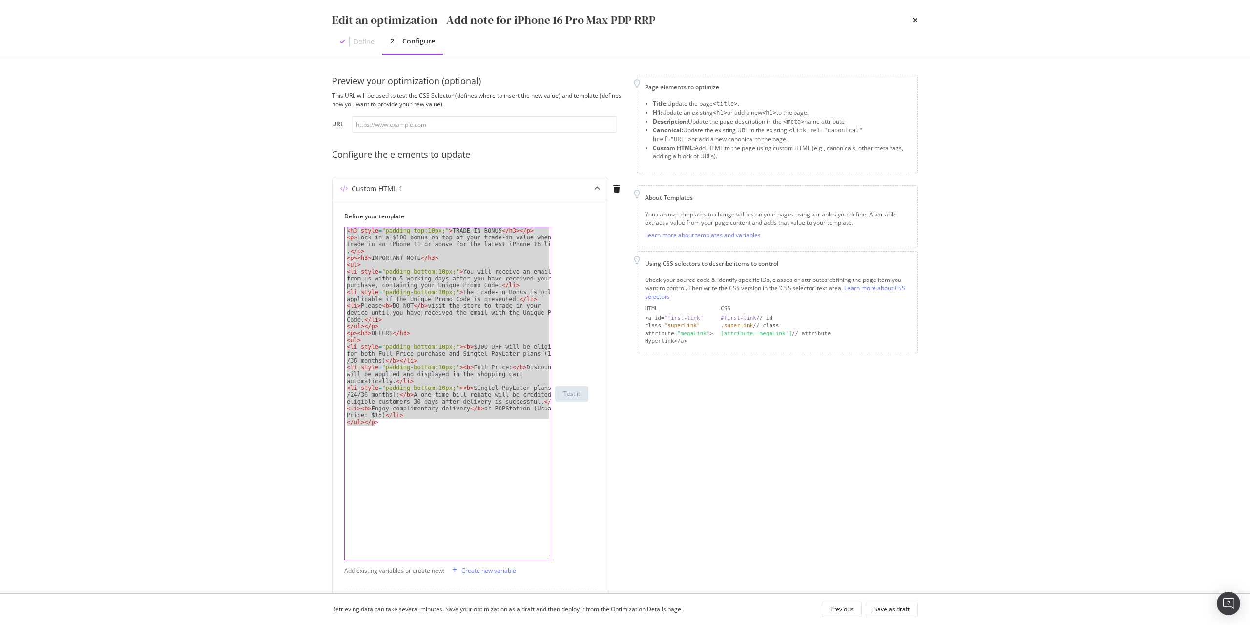
drag, startPoint x: 409, startPoint y: 428, endPoint x: 210, endPoint y: 62, distance: 416.6
click at [210, 62] on div "Edit an optimization - Add note for iPhone 16 Pro Max PDP RRP Define 2 Configur…" at bounding box center [625, 312] width 1250 height 625
type textarea "<h3 style="padding-top:10px;">TRADE-IN BONUS</h3></p> <p>Lock in a $100 bonus o…"
